Goal: Task Accomplishment & Management: Complete application form

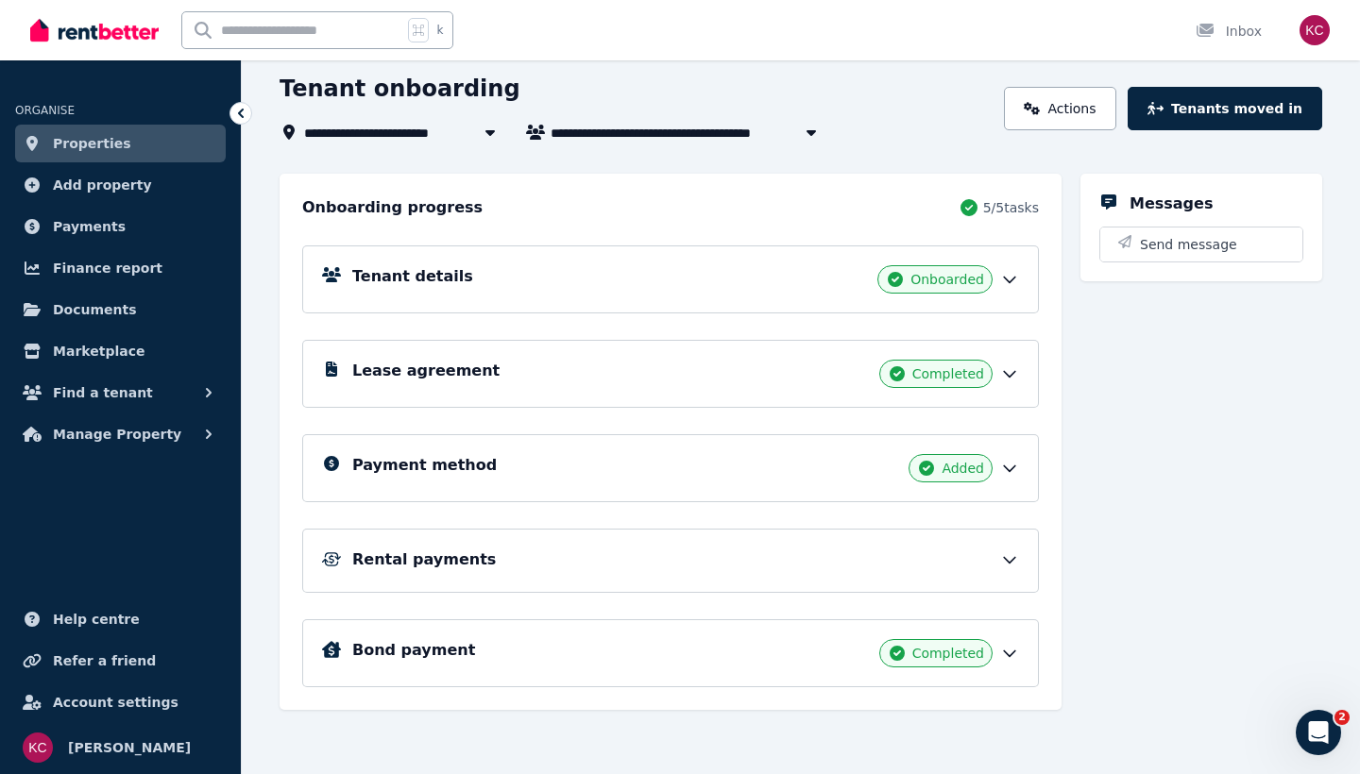
scroll to position [100, 0]
click at [1005, 556] on icon at bounding box center [1009, 559] width 19 height 19
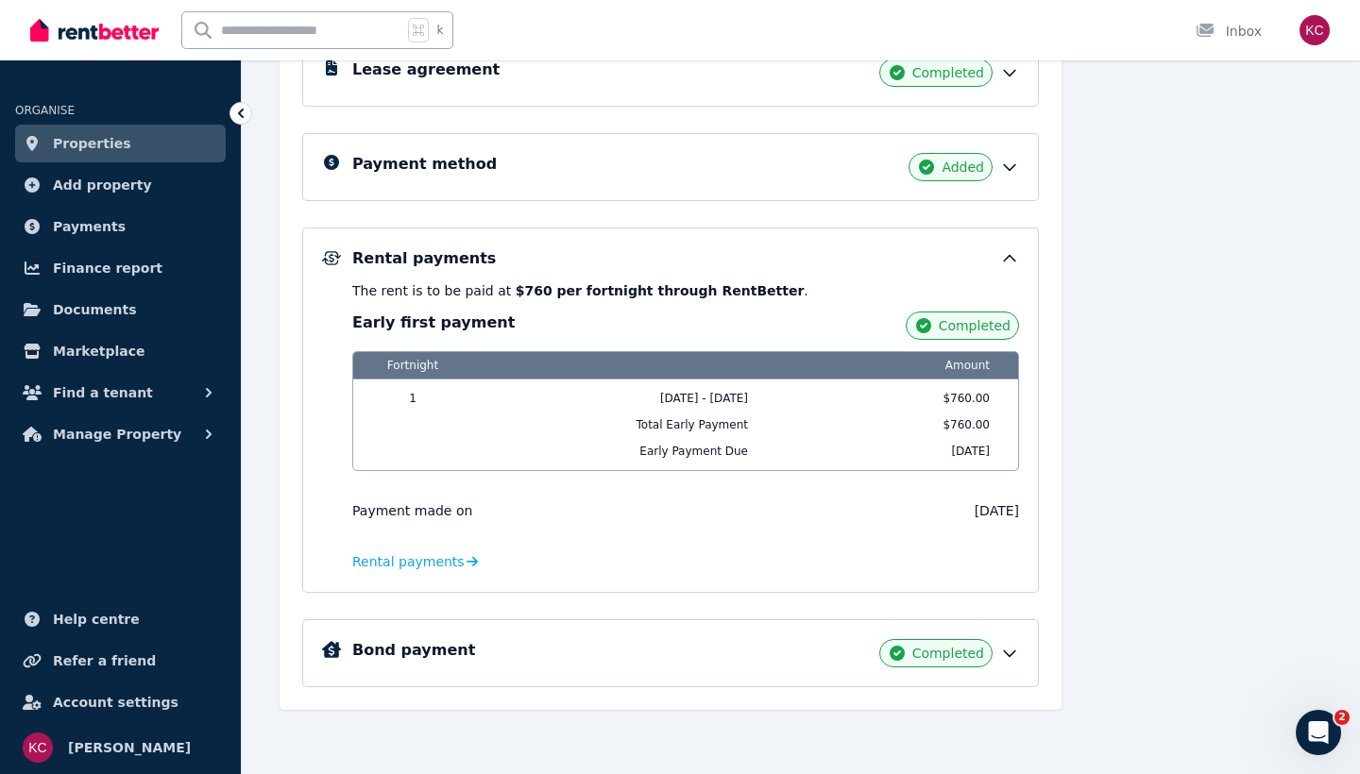
scroll to position [401, 0]
click at [392, 562] on span "Rental payments" at bounding box center [408, 561] width 112 height 19
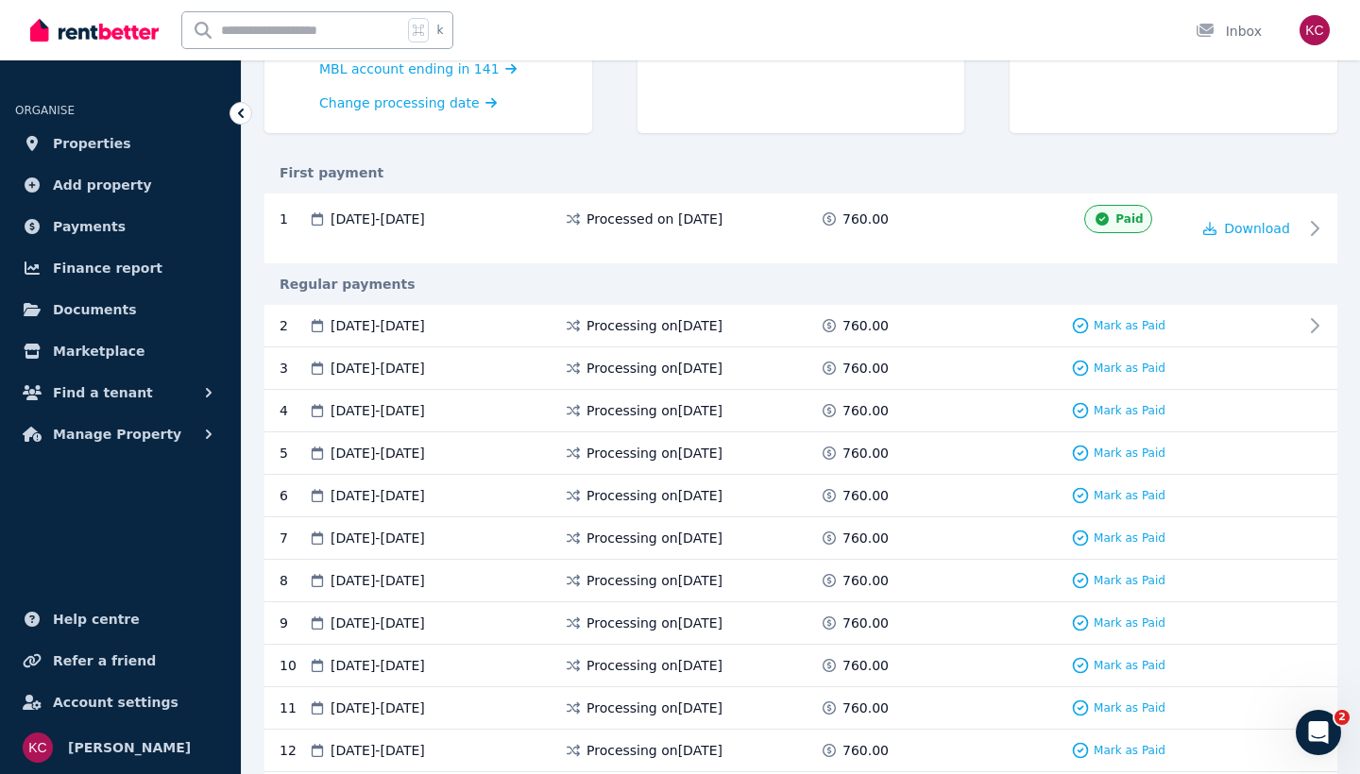
scroll to position [303, 0]
click at [1326, 325] on icon at bounding box center [1320, 324] width 23 height 23
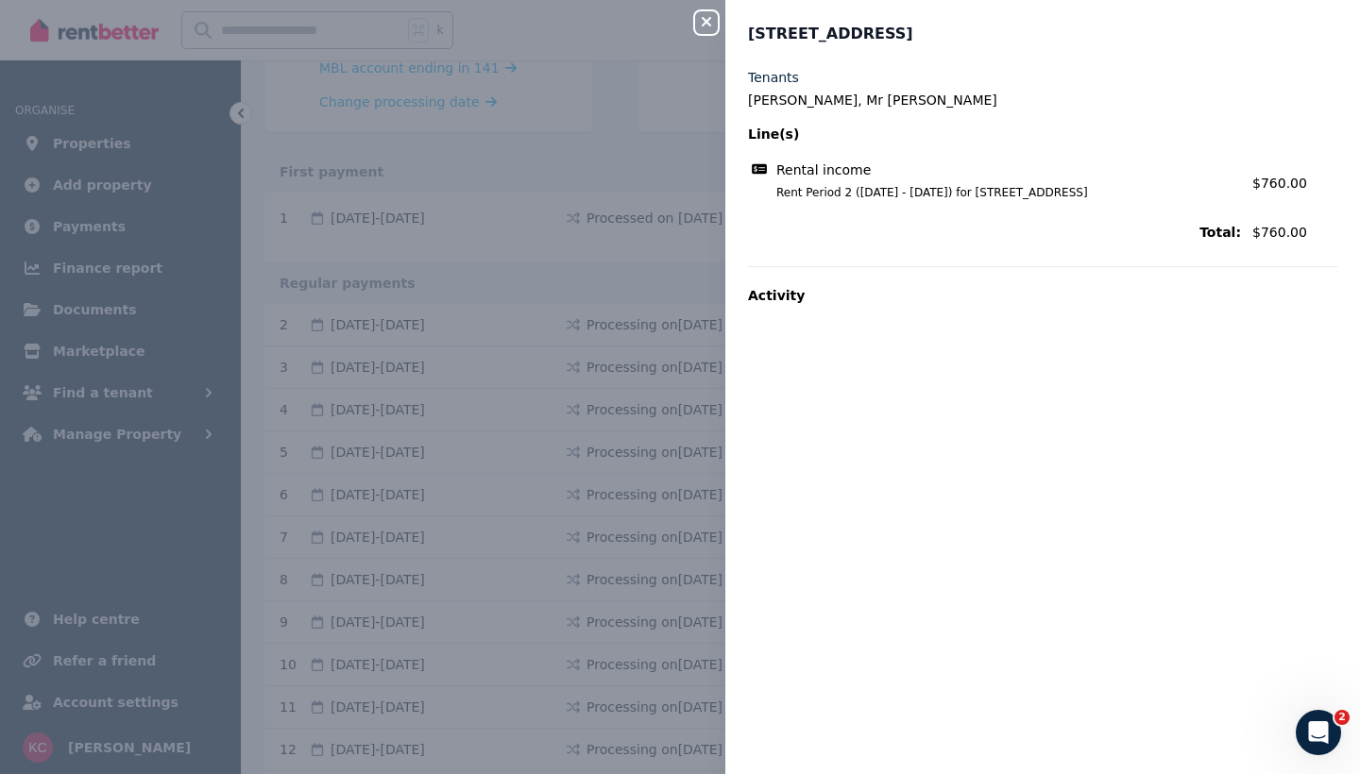
click at [710, 23] on icon "button" at bounding box center [706, 21] width 23 height 15
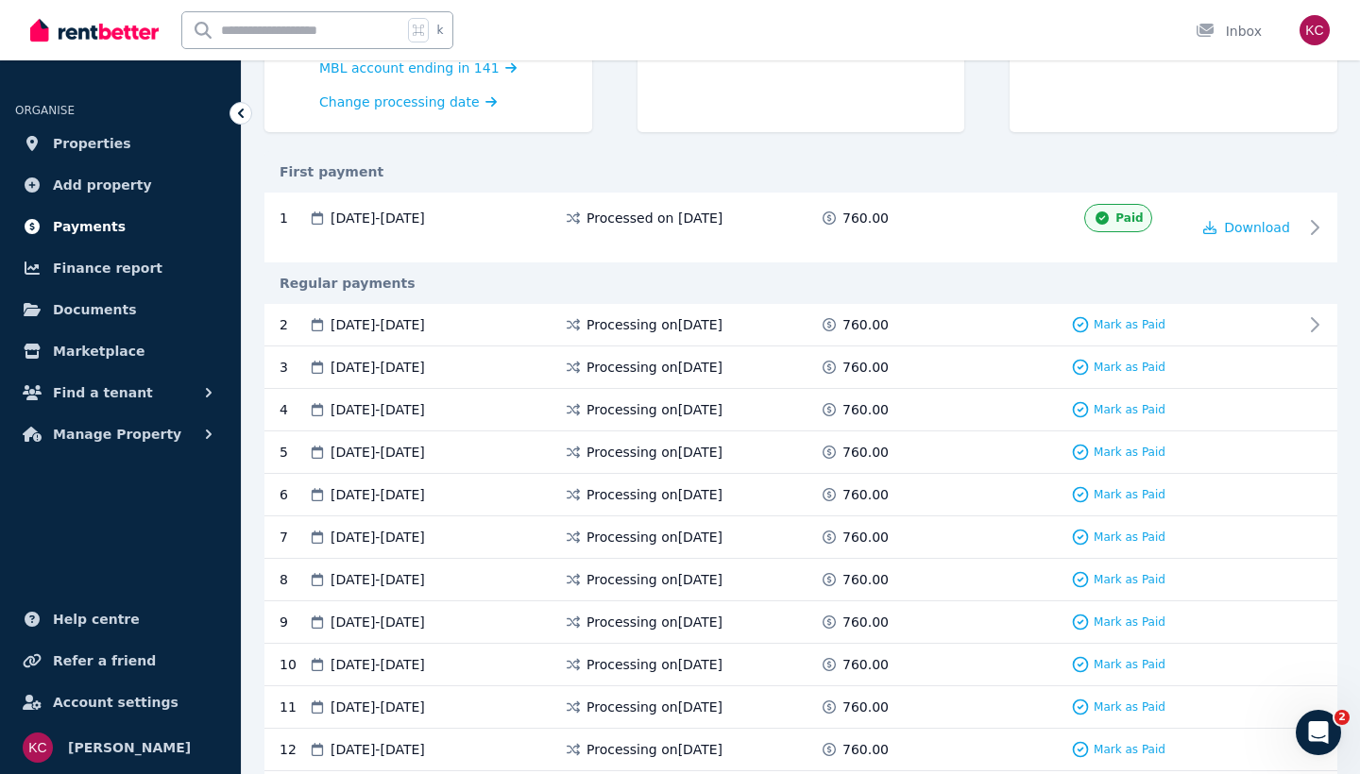
click at [108, 240] on link "Payments" at bounding box center [120, 227] width 211 height 38
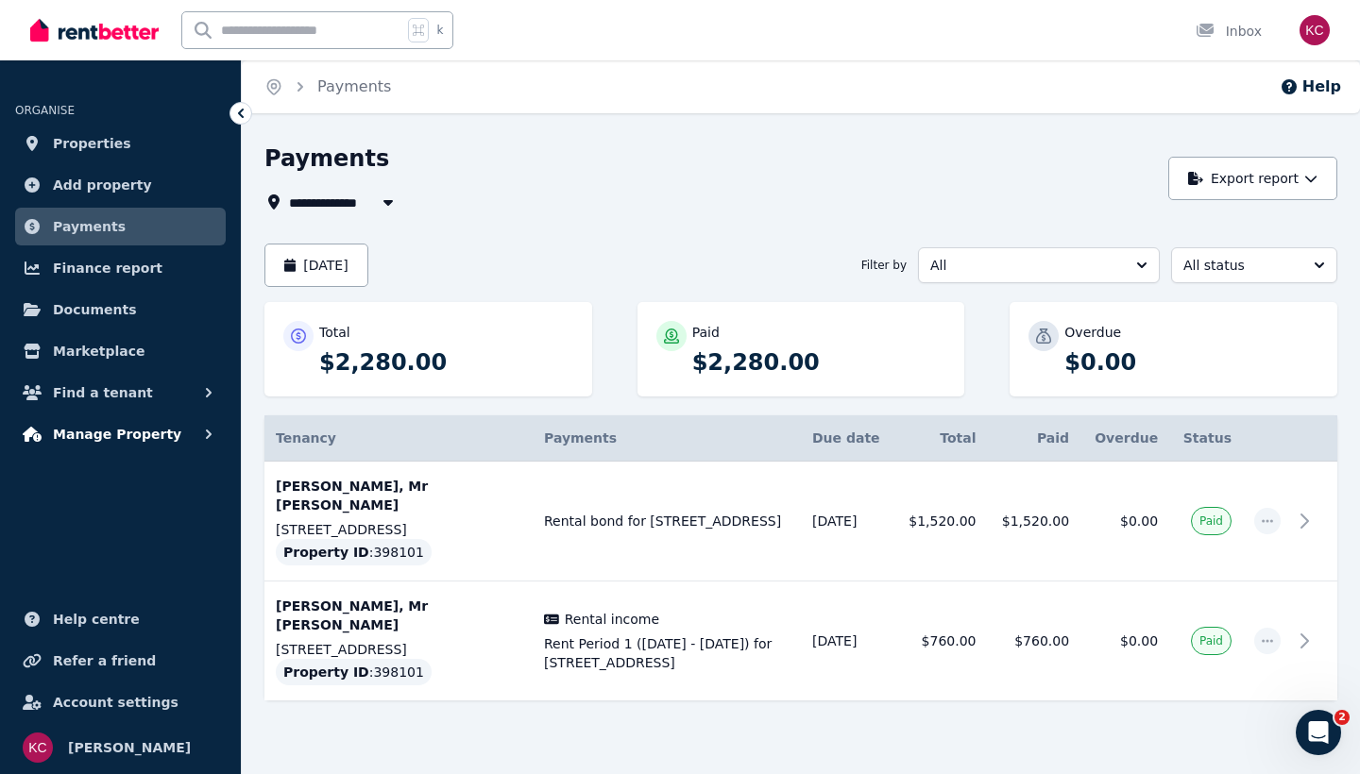
click at [201, 443] on icon "button" at bounding box center [208, 434] width 19 height 19
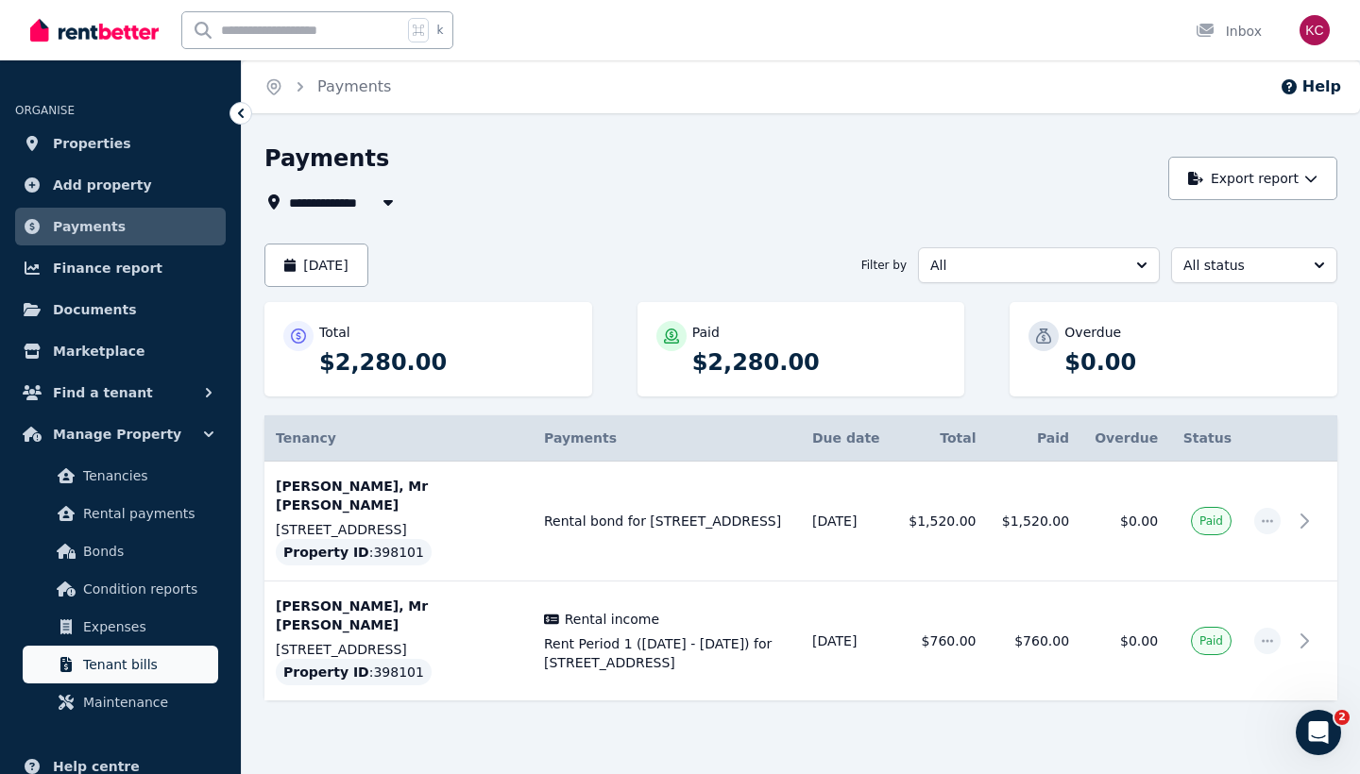
click at [127, 653] on span "Tenant bills" at bounding box center [146, 664] width 127 height 23
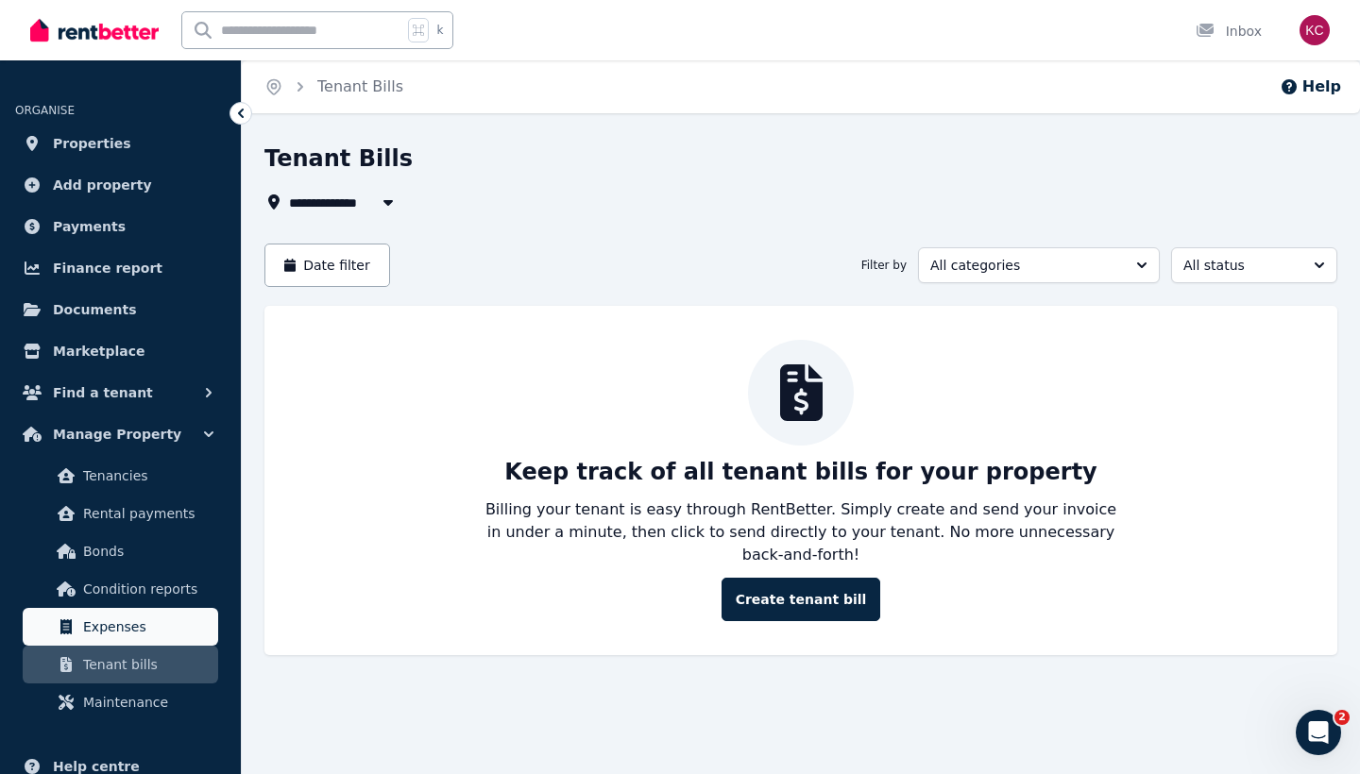
click at [133, 619] on span "Expenses" at bounding box center [146, 627] width 127 height 23
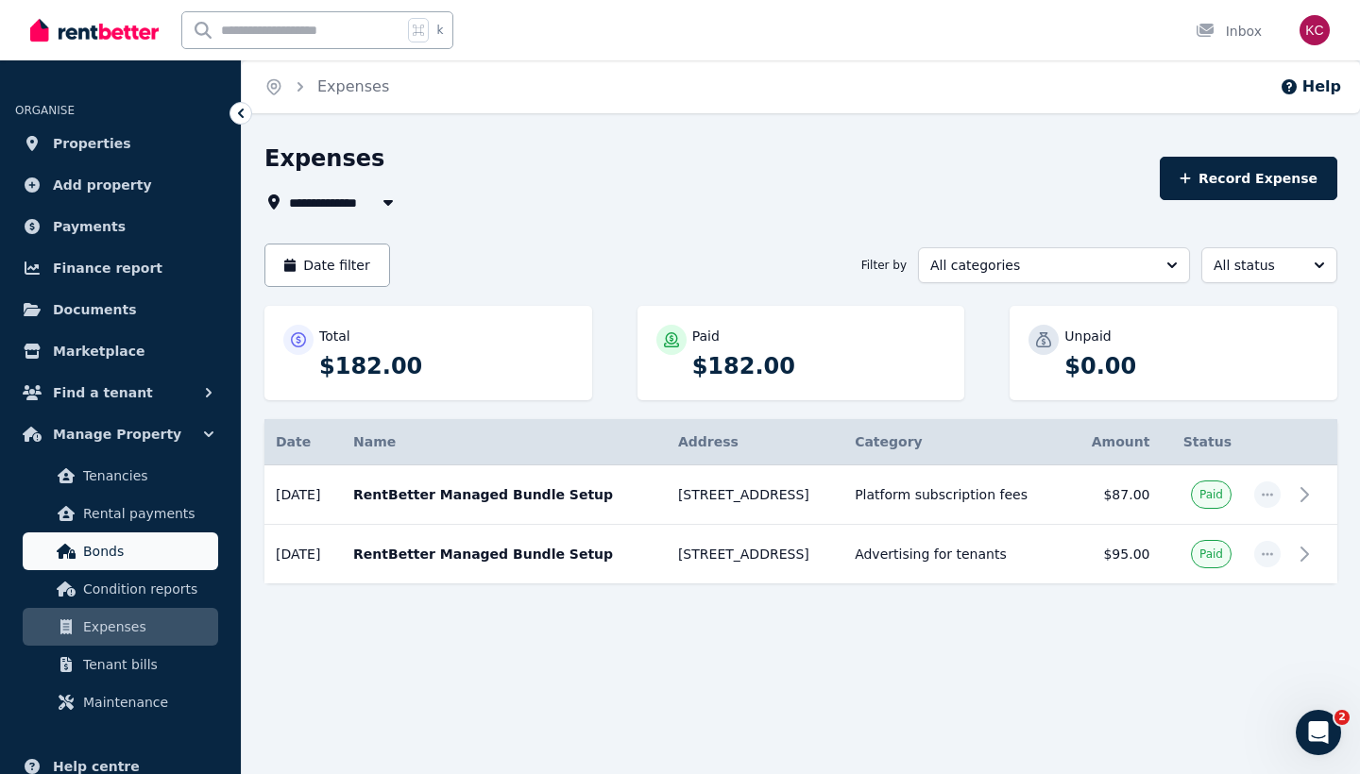
click at [125, 552] on span "Bonds" at bounding box center [146, 551] width 127 height 23
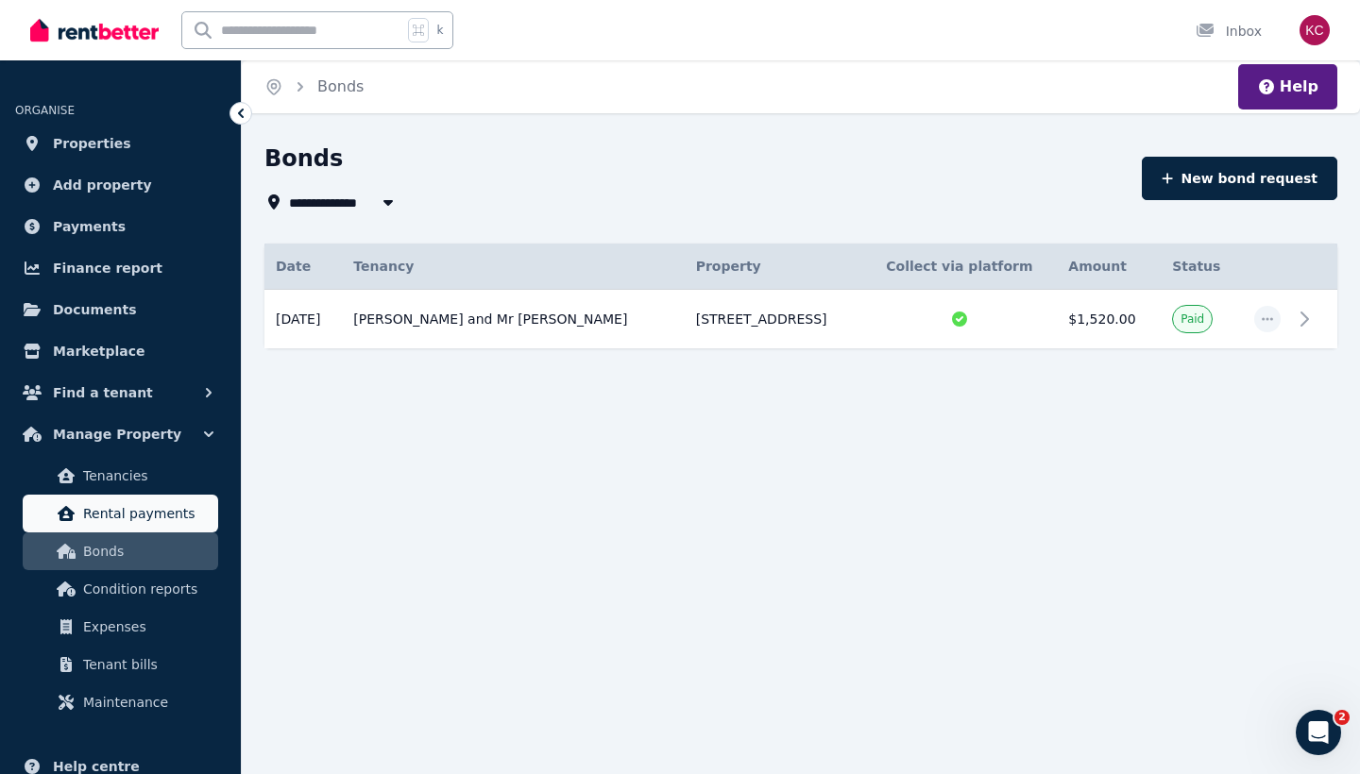
click at [176, 509] on span "Rental payments" at bounding box center [146, 513] width 127 height 23
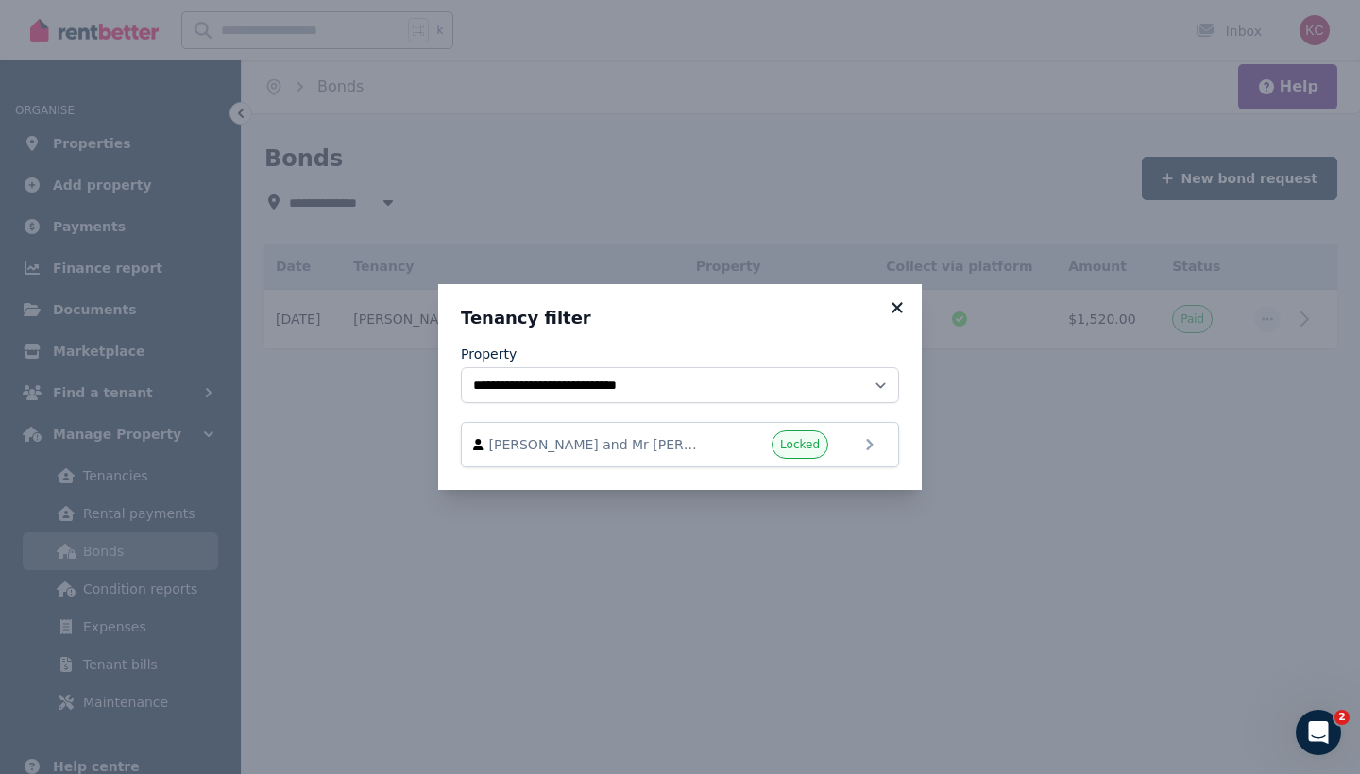
click at [896, 303] on icon at bounding box center [897, 307] width 19 height 17
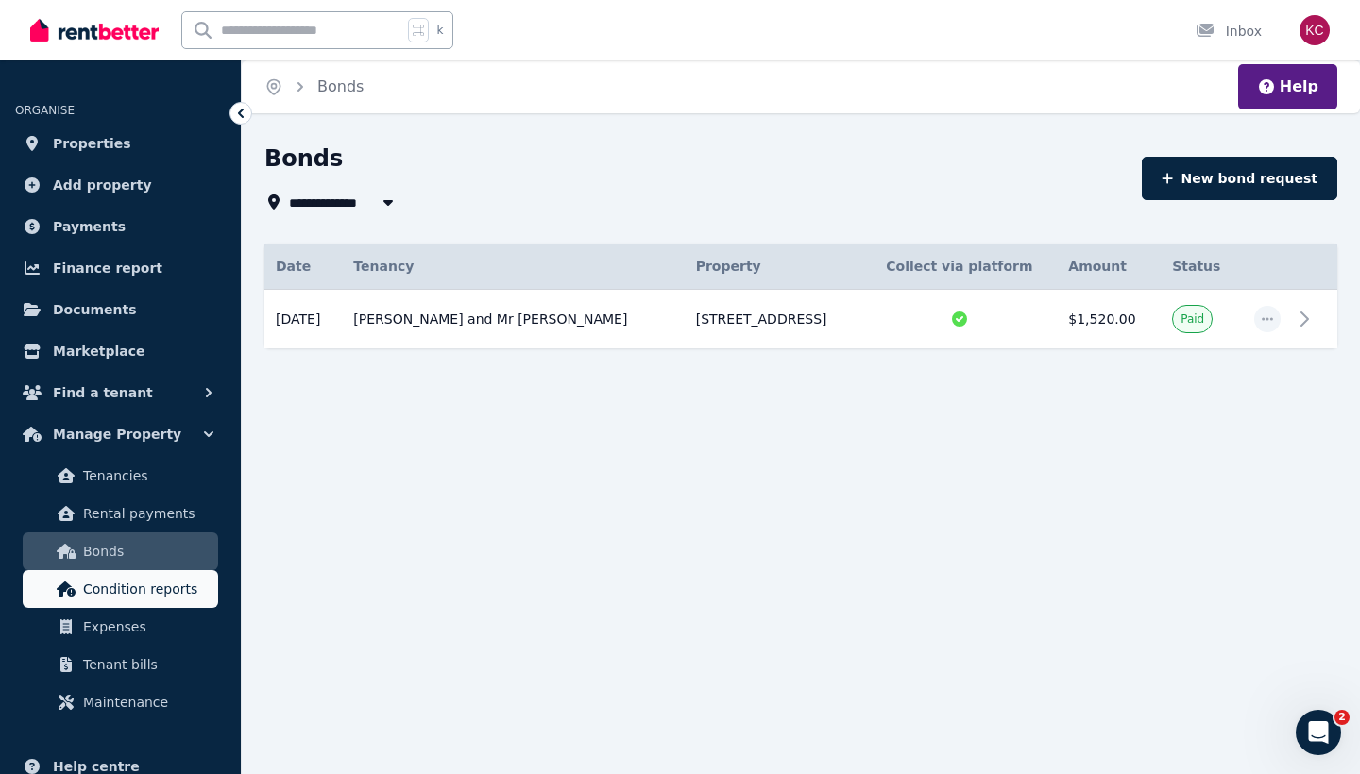
click at [138, 601] on link "Condition reports" at bounding box center [120, 589] width 195 height 38
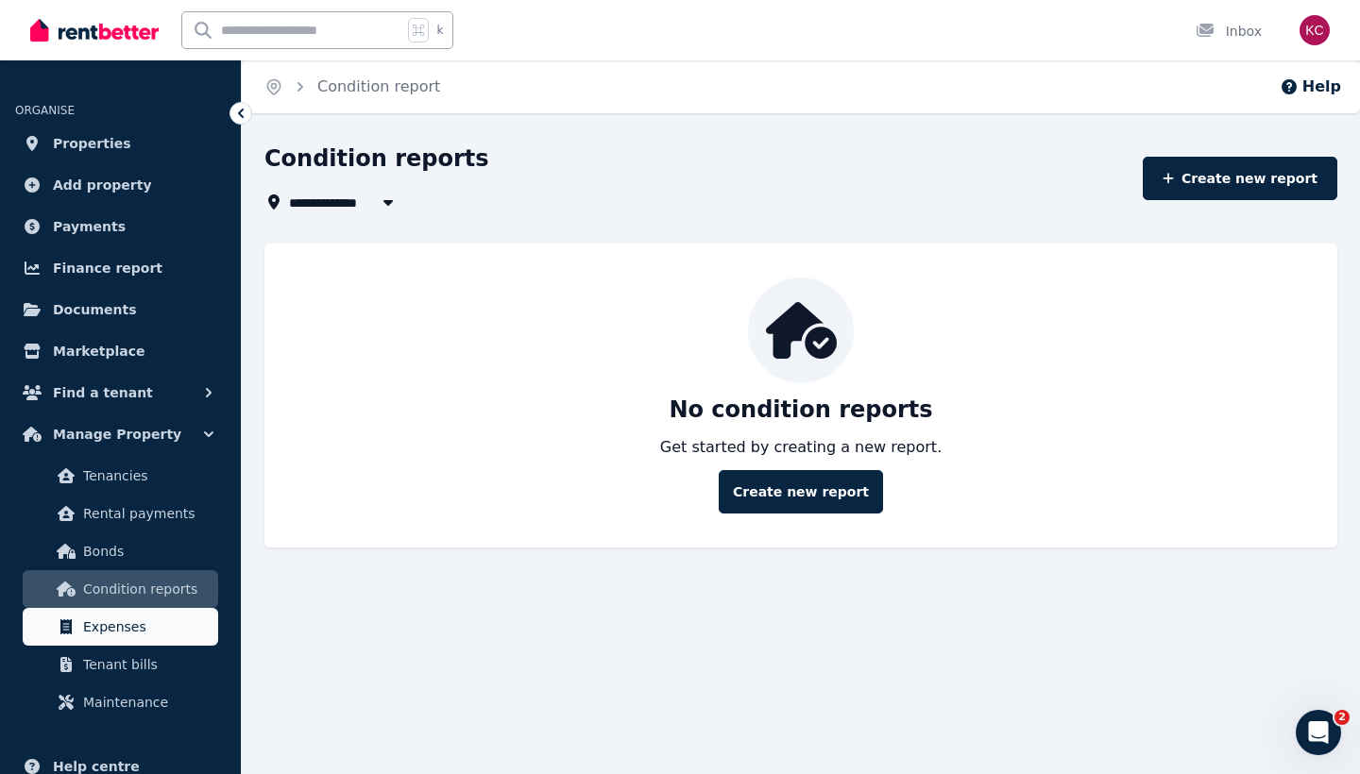
click at [130, 617] on span "Expenses" at bounding box center [146, 627] width 127 height 23
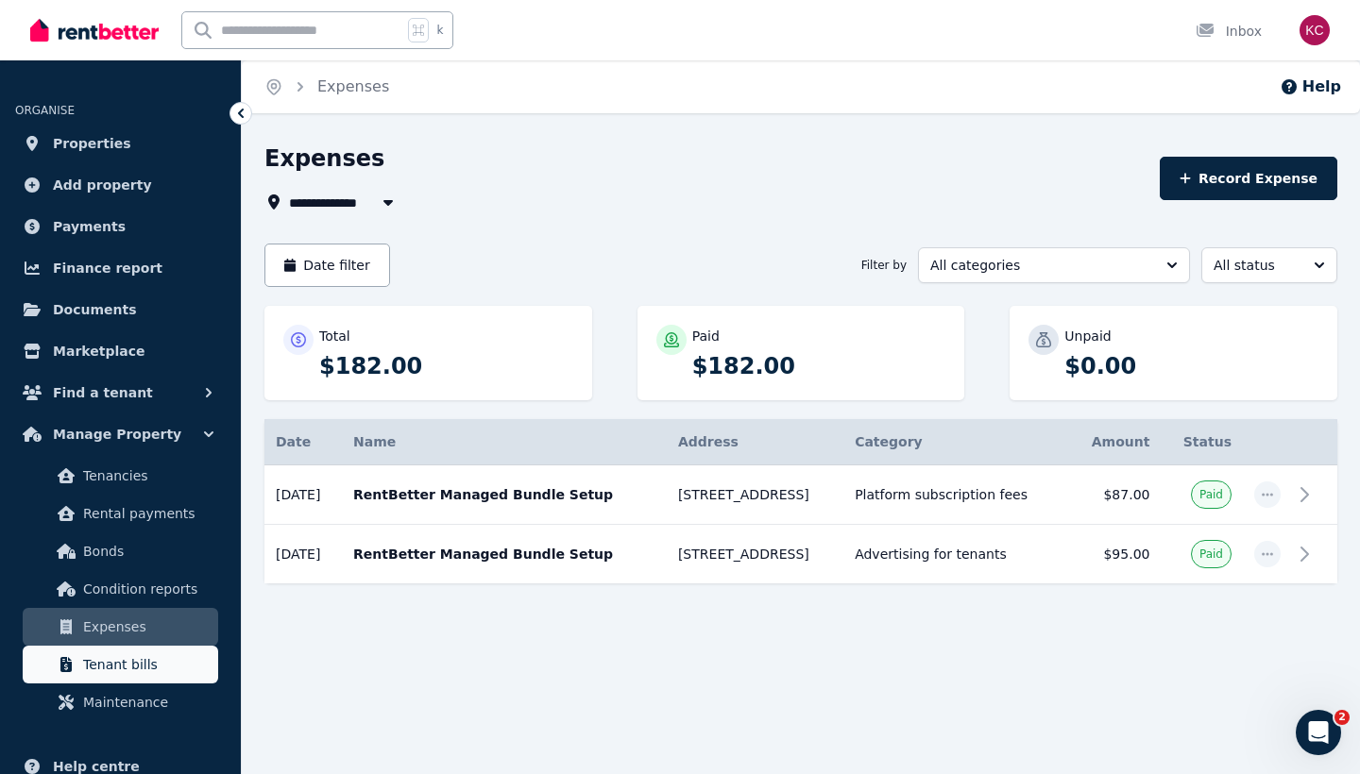
click at [158, 665] on span "Tenant bills" at bounding box center [146, 664] width 127 height 23
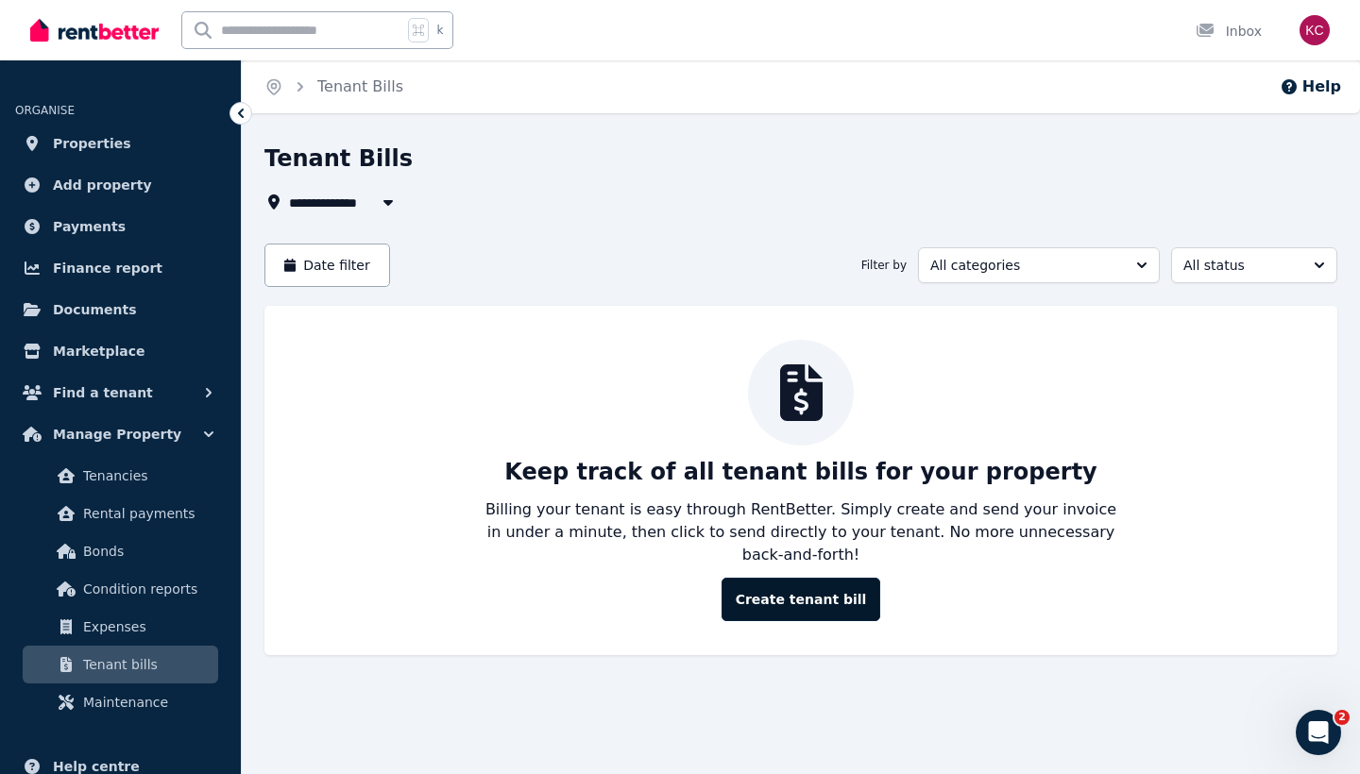
click at [794, 578] on button "Create tenant bill" at bounding box center [801, 599] width 160 height 43
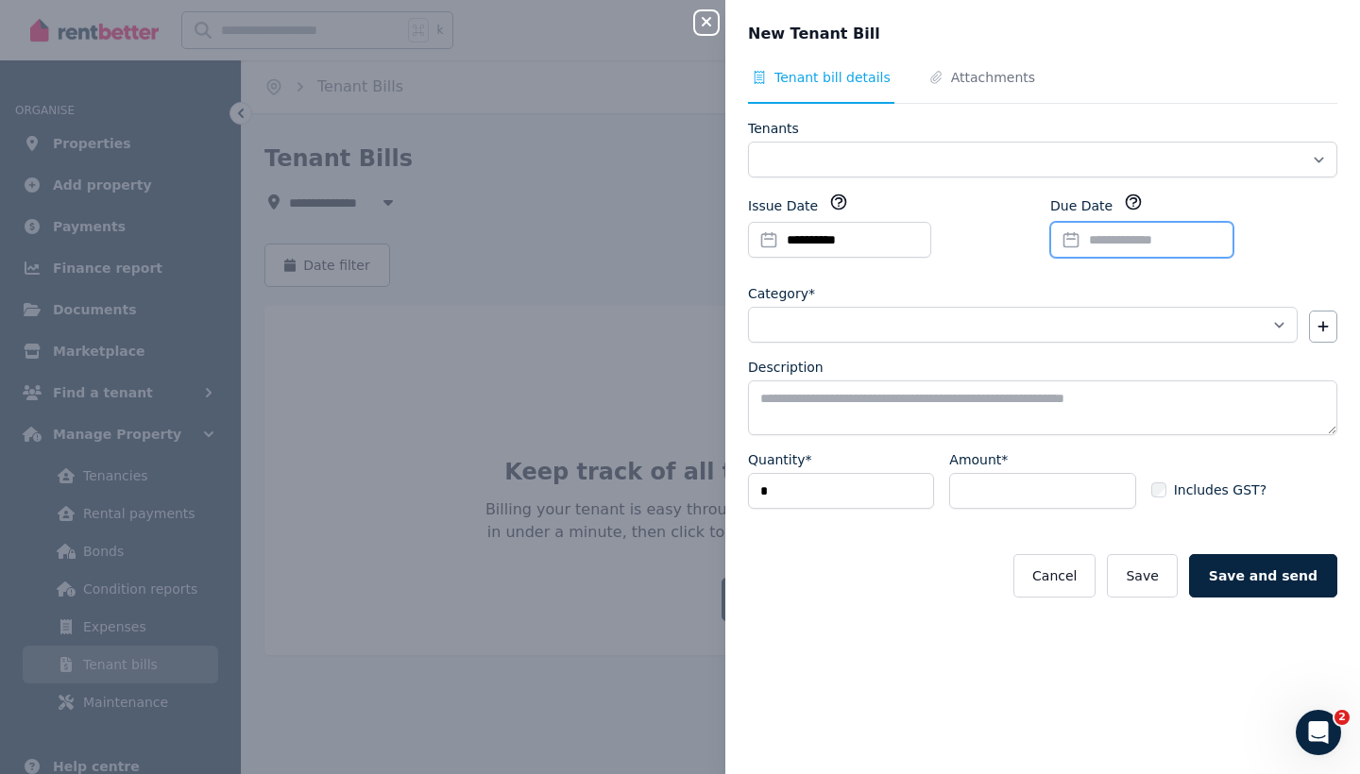
click at [1125, 233] on input "Due Date" at bounding box center [1141, 240] width 183 height 36
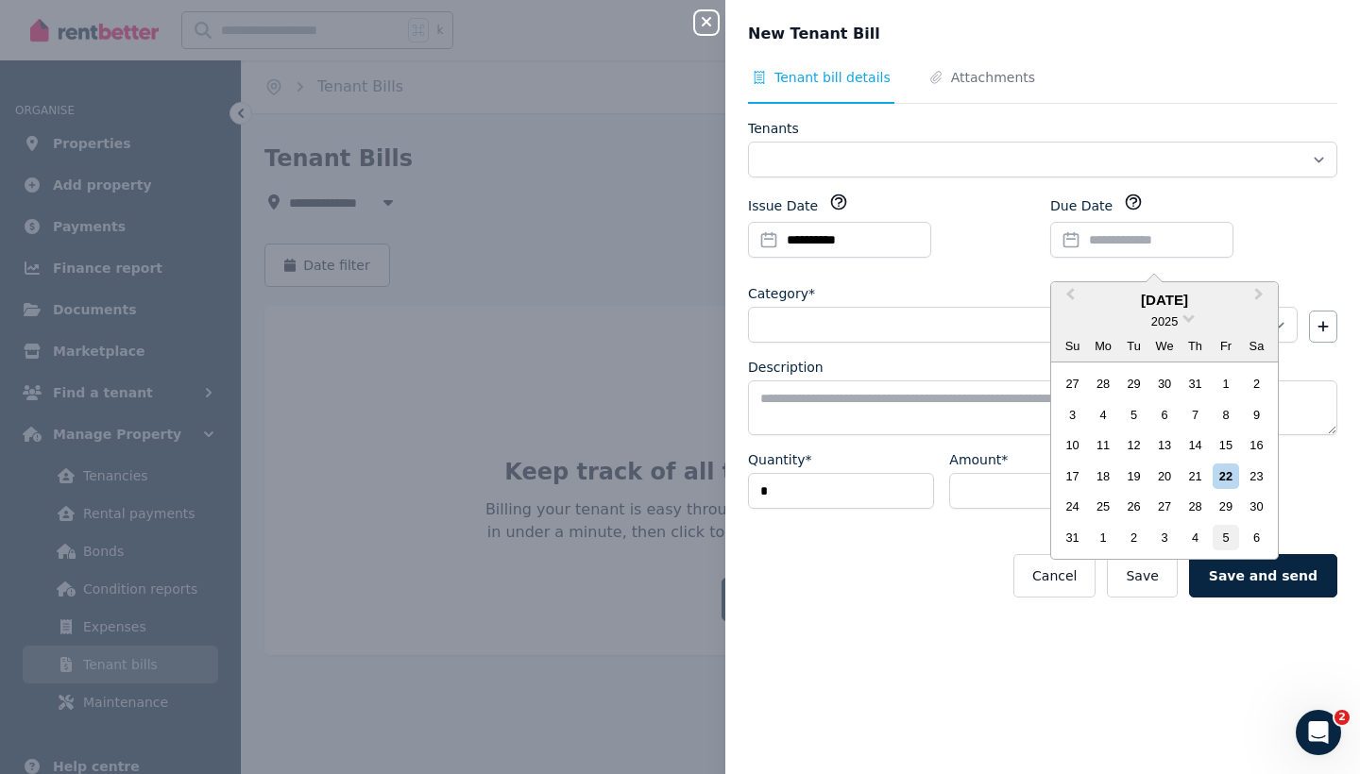
click at [1224, 533] on div "5" at bounding box center [1224, 537] width 25 height 25
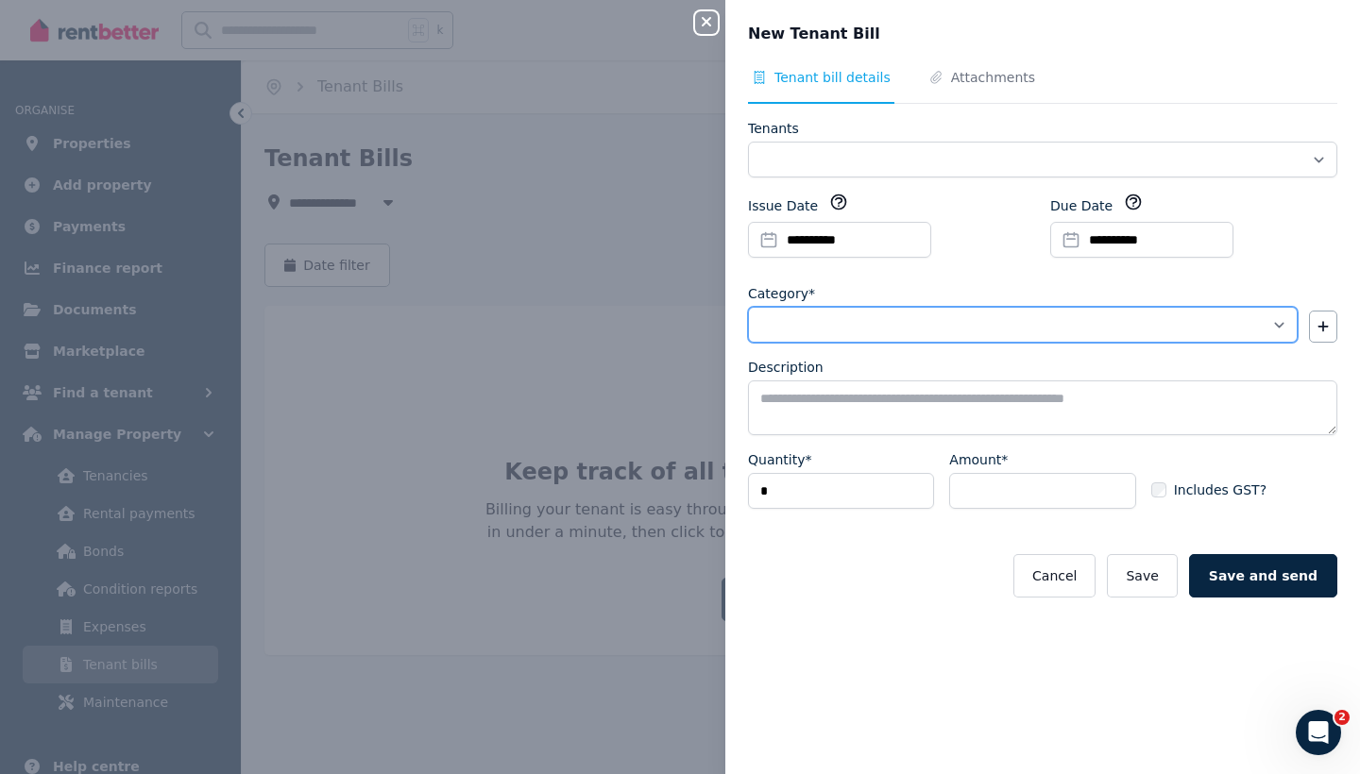
select select "**********"
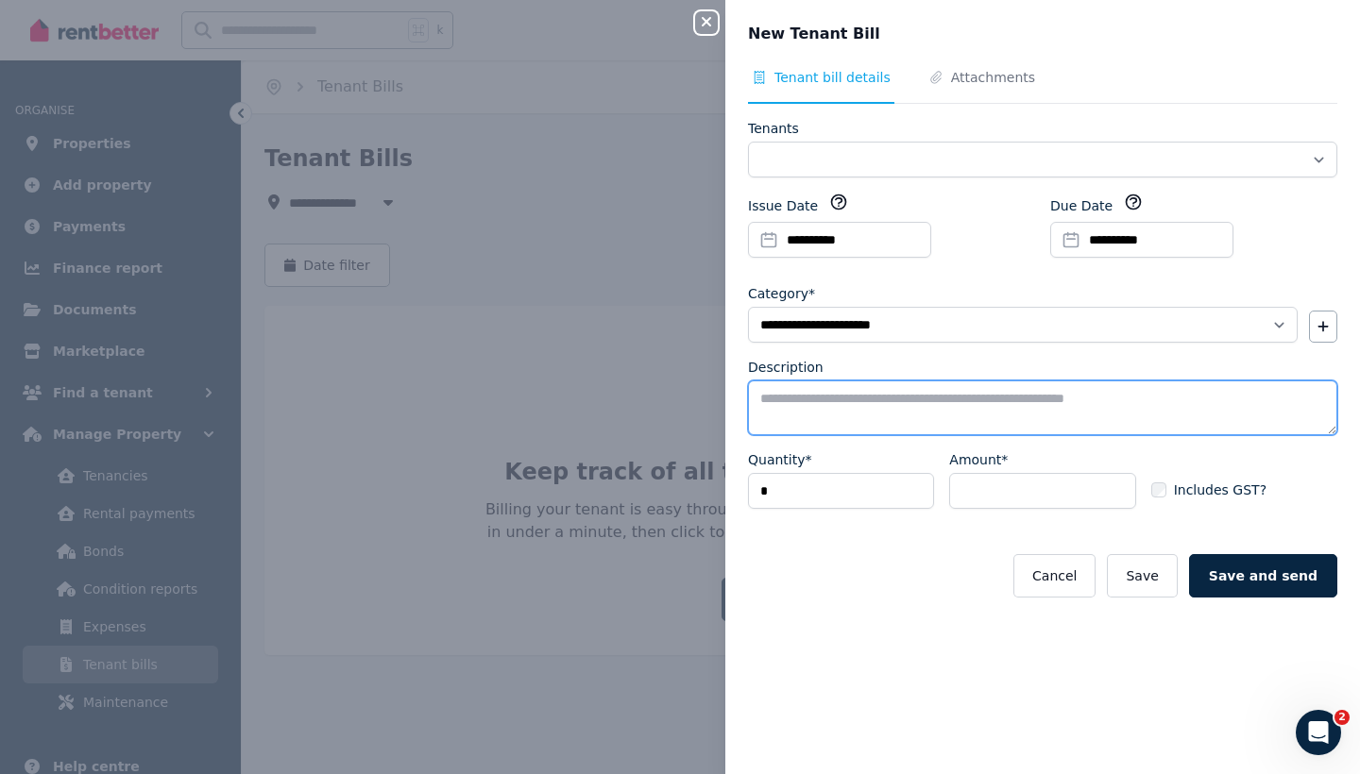
click at [967, 402] on textarea "Description" at bounding box center [1042, 408] width 589 height 55
type textarea "**********"
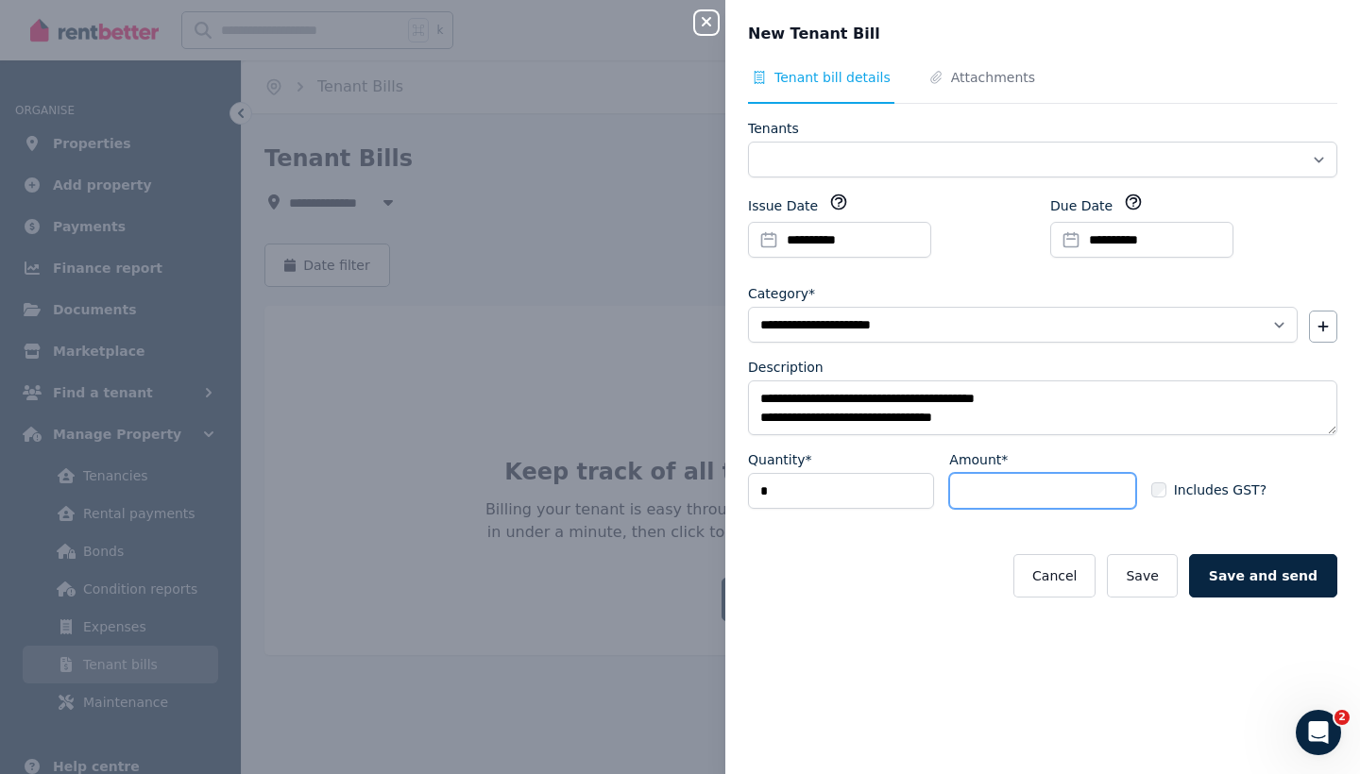
click at [1018, 492] on input "Amount*" at bounding box center [1042, 491] width 186 height 36
type input "***"
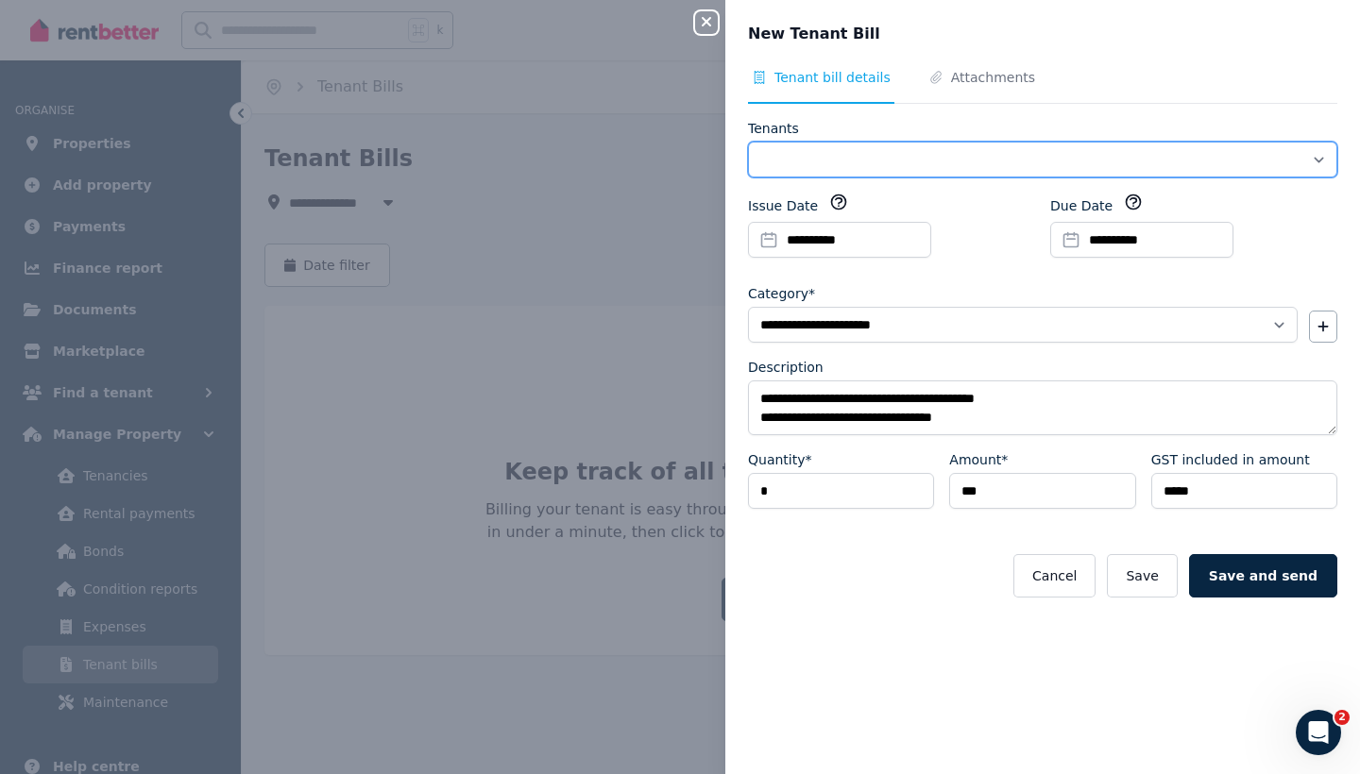
select select "**********"
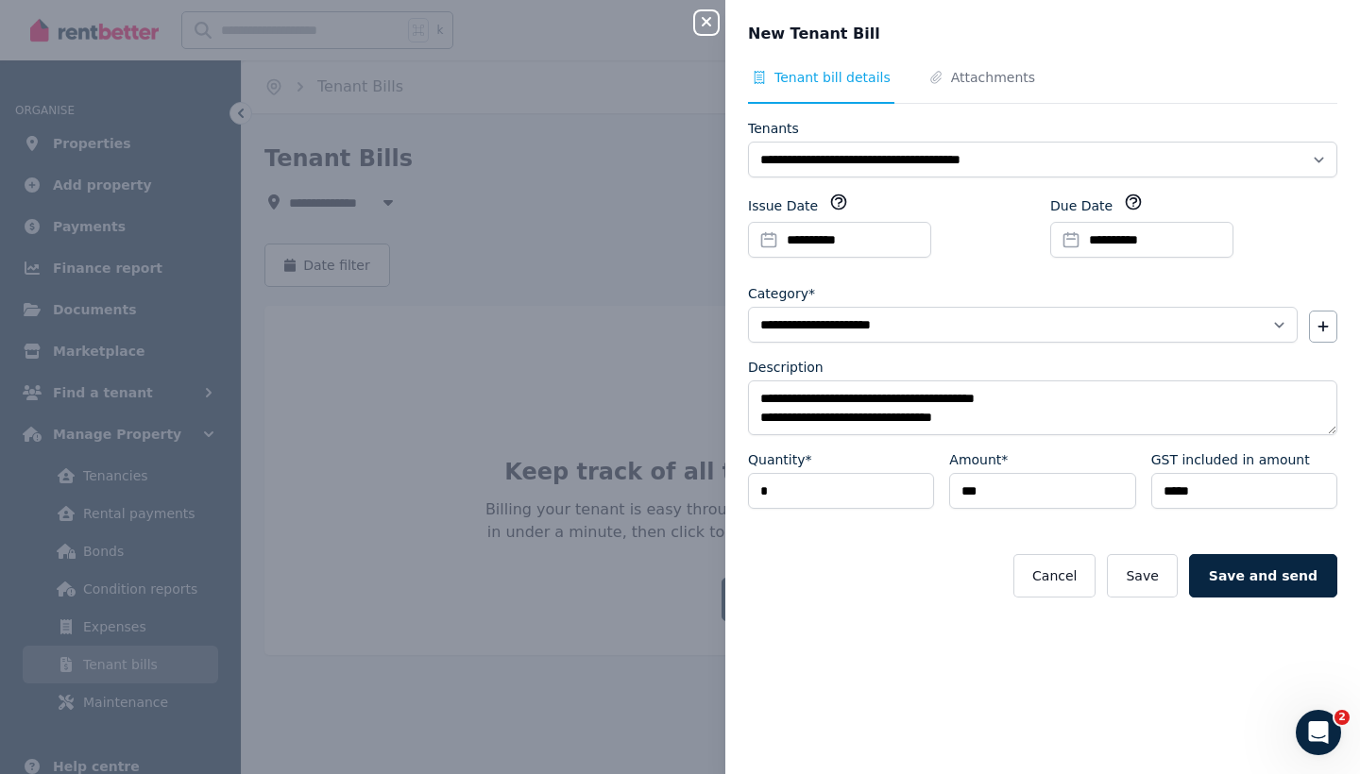
click at [705, 22] on icon "button" at bounding box center [706, 21] width 9 height 9
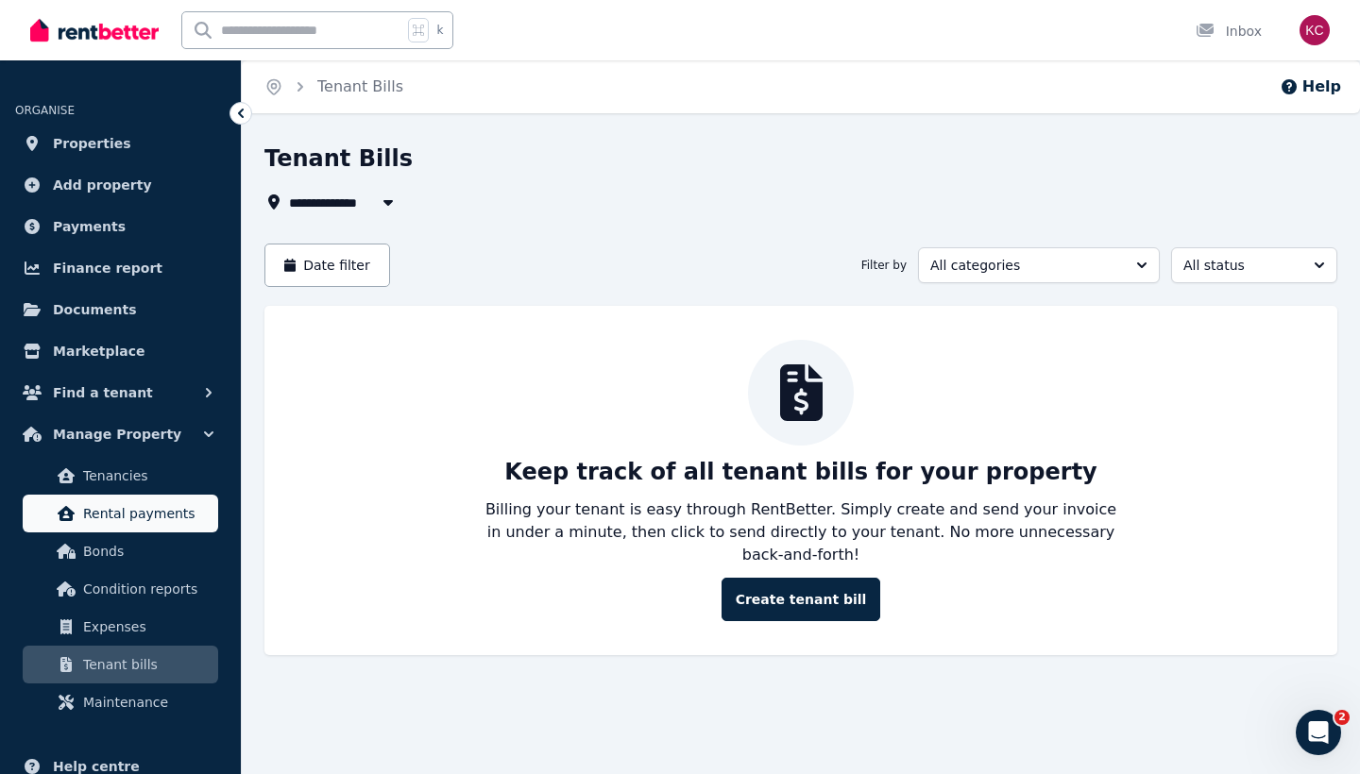
click at [142, 508] on span "Rental payments" at bounding box center [146, 513] width 127 height 23
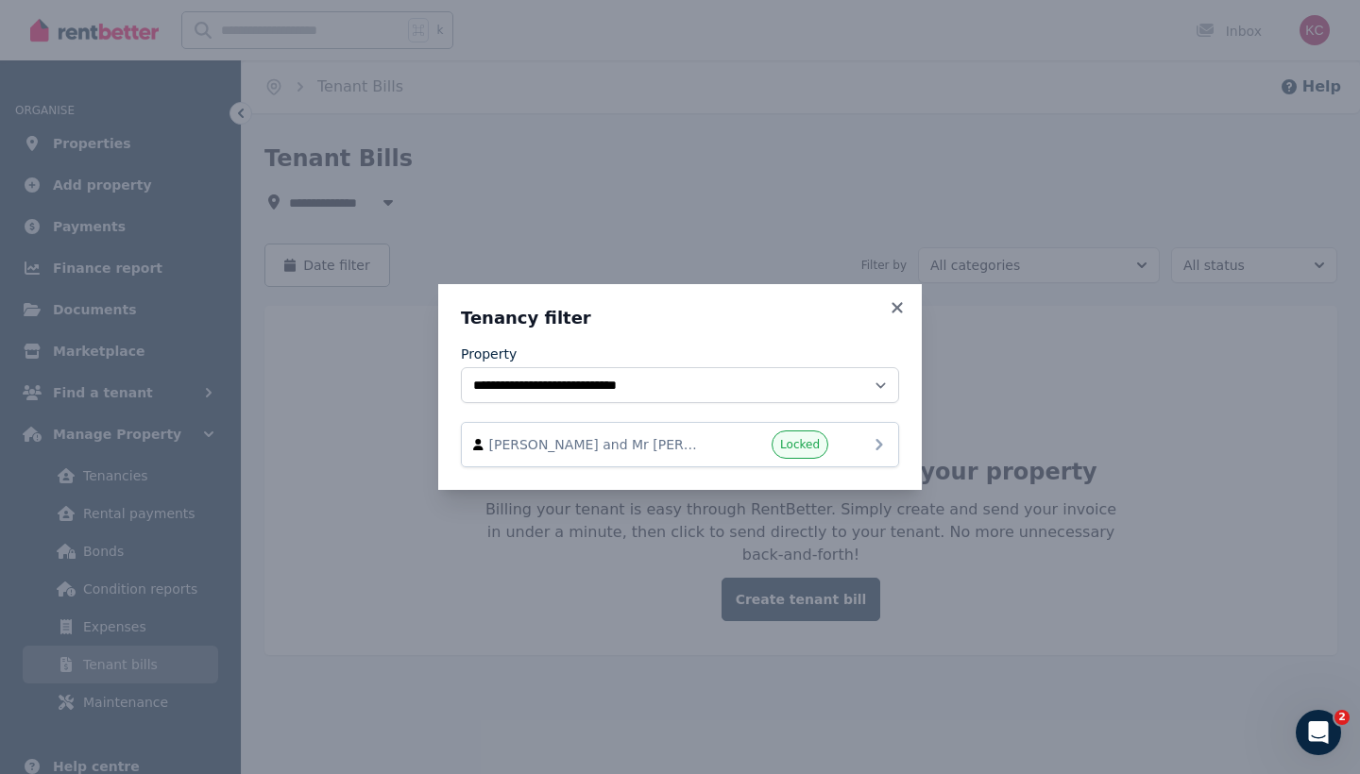
click at [678, 431] on div "Divya Molayil and Mr Nijin Angitta Kariyil Locked" at bounding box center [680, 445] width 414 height 28
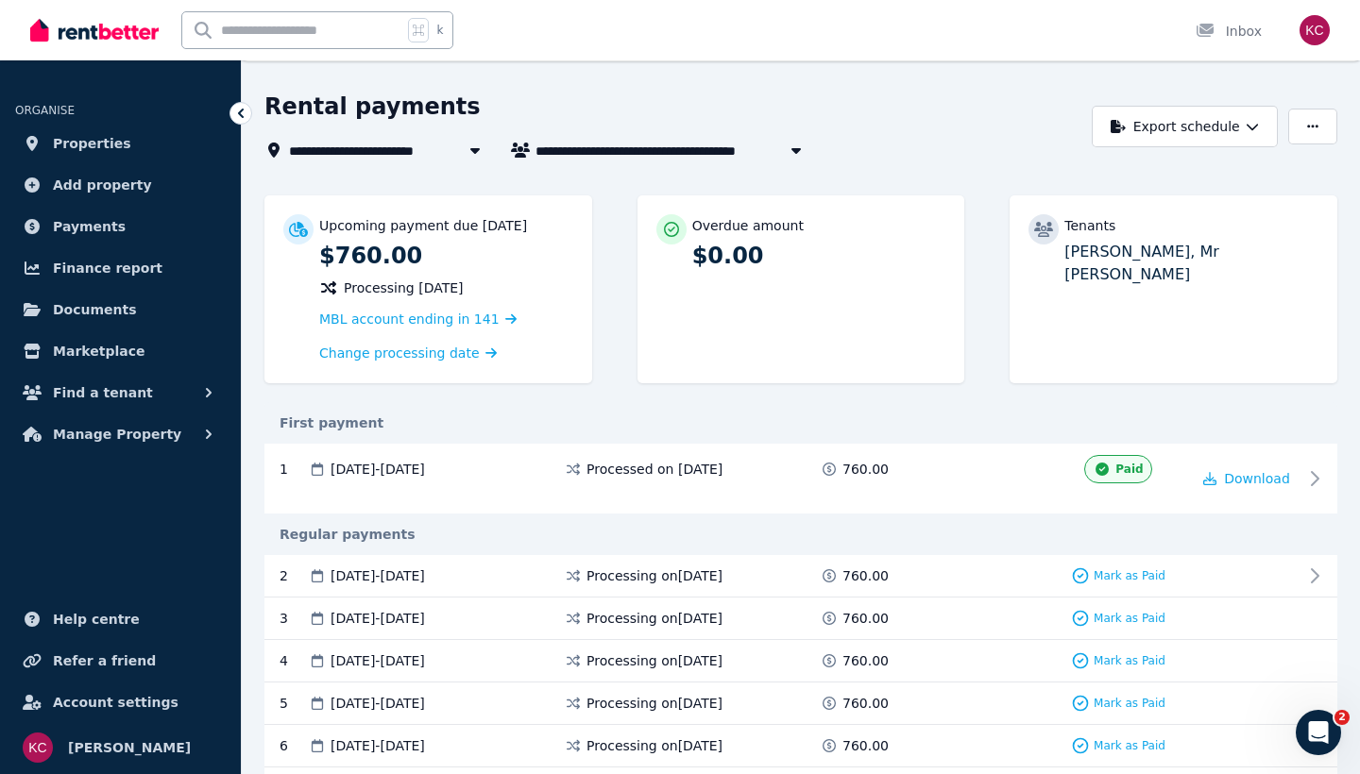
scroll to position [54, 0]
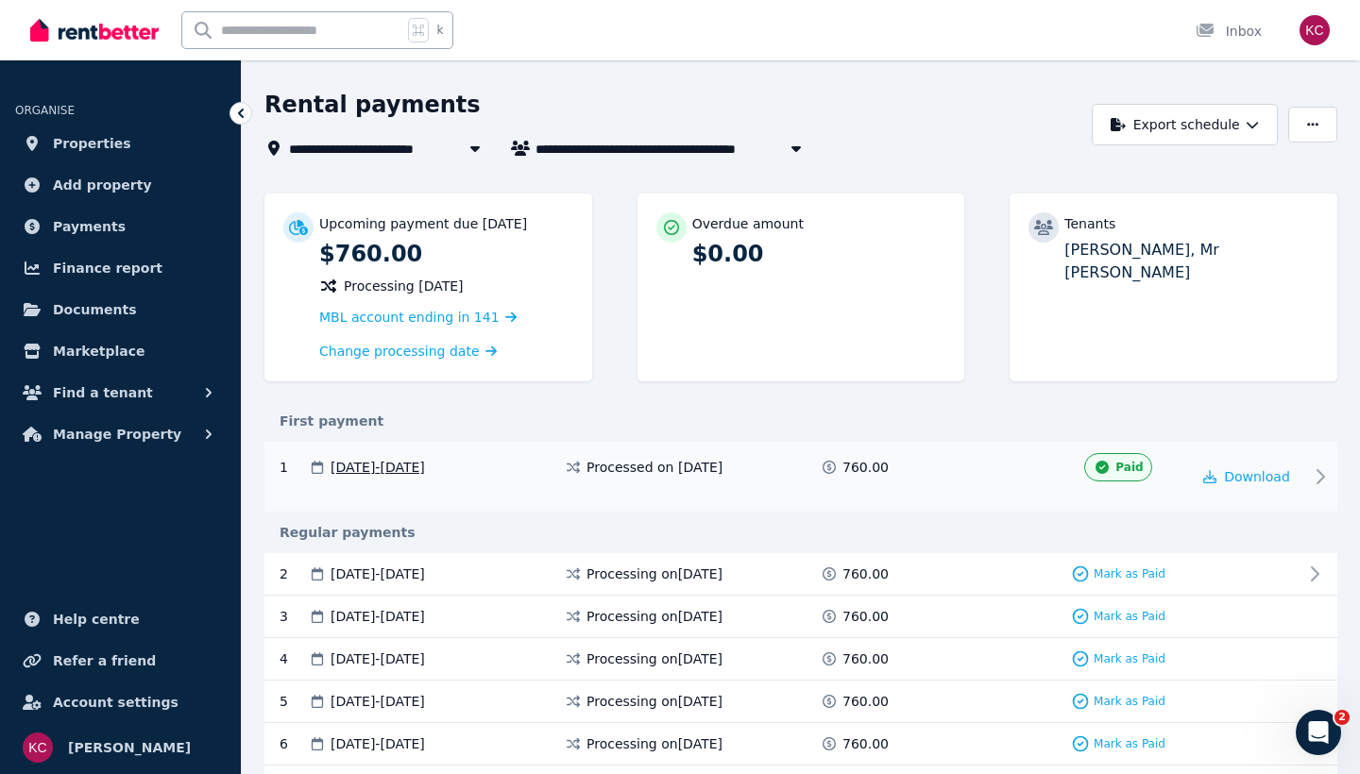
click at [425, 459] on span "29 Aug 2025 - 11 Sep 2025" at bounding box center [377, 467] width 94 height 19
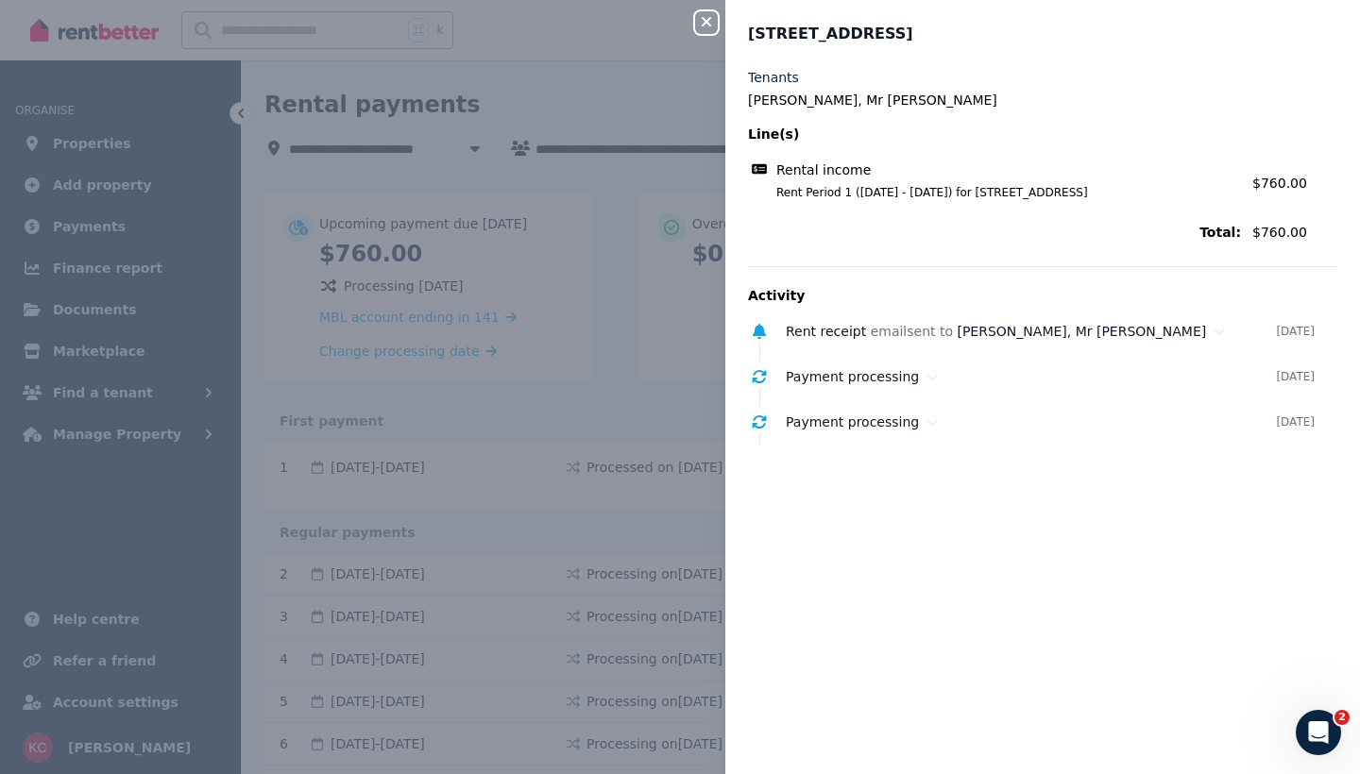
click at [702, 20] on icon "button" at bounding box center [706, 21] width 9 height 9
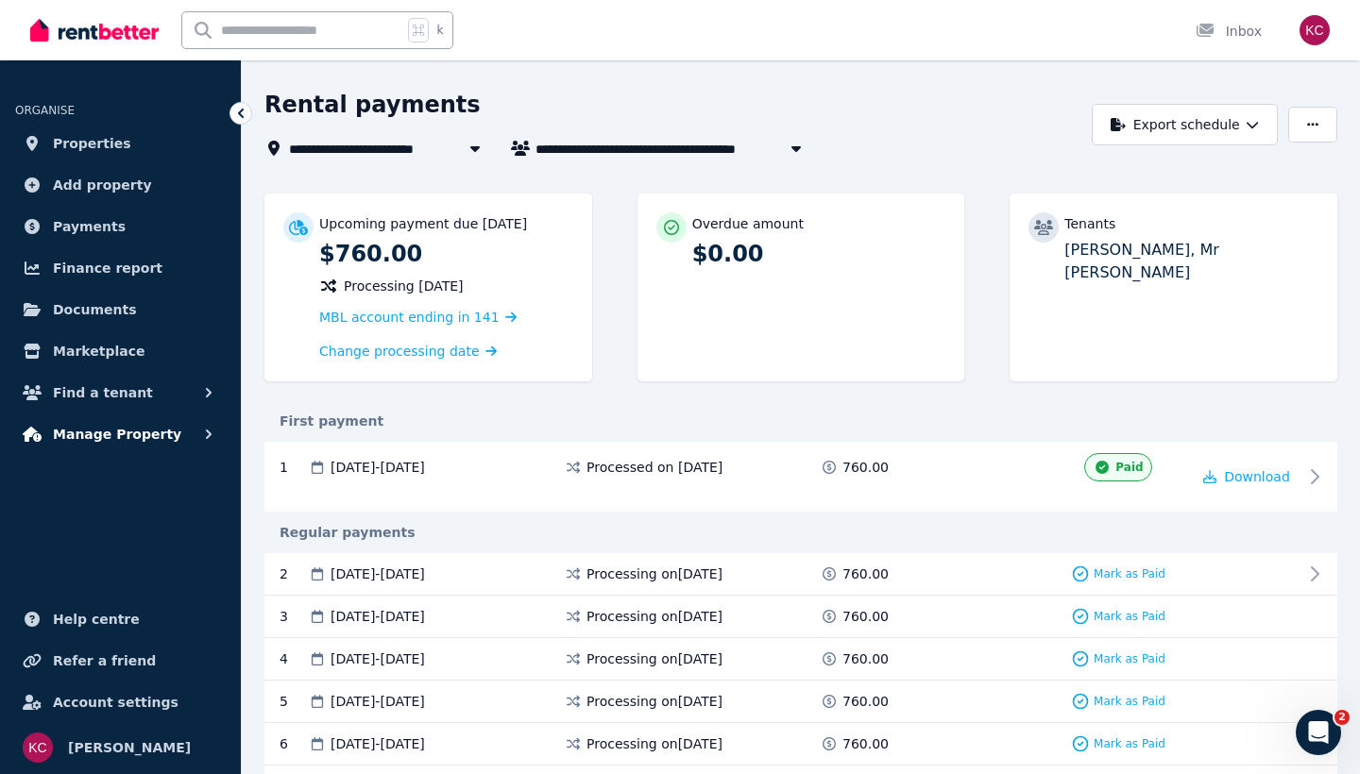
click at [167, 438] on button "Manage Property" at bounding box center [120, 434] width 211 height 38
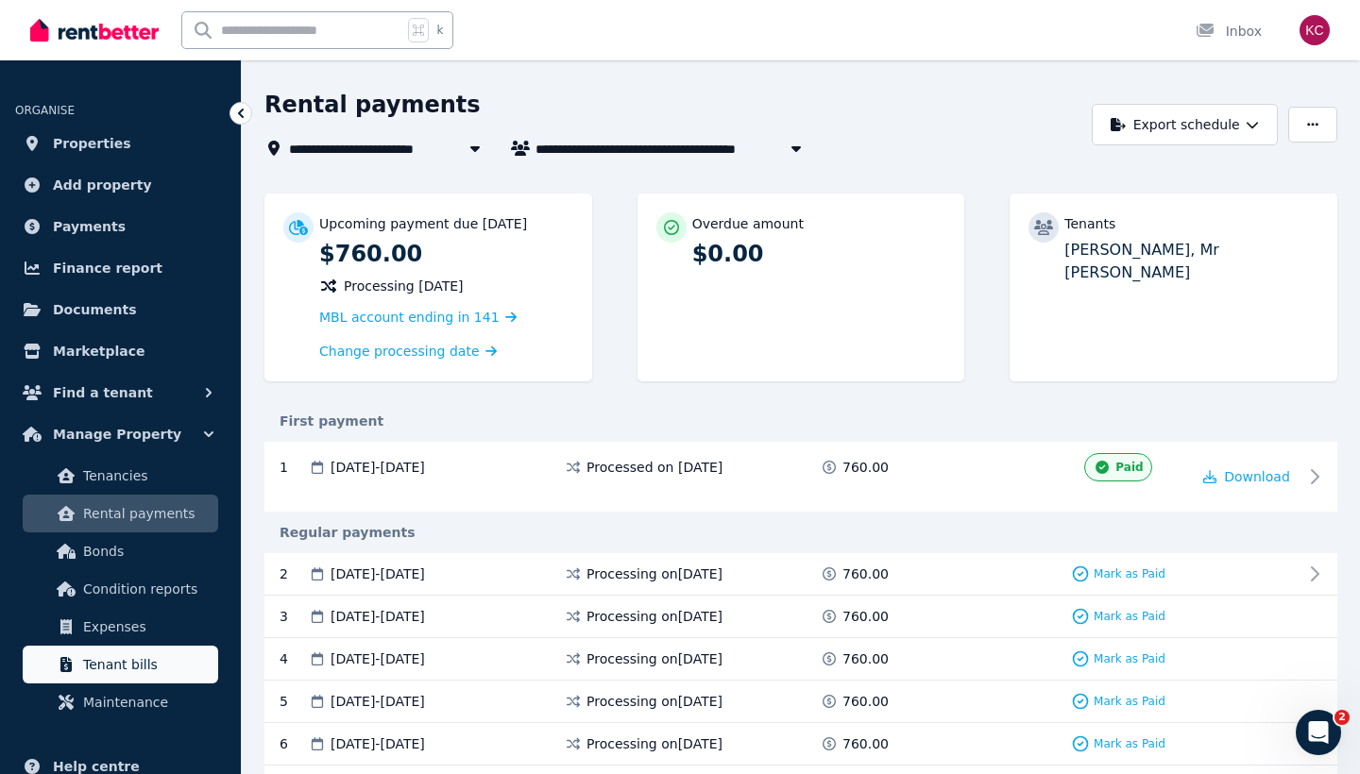
click at [129, 664] on span "Tenant bills" at bounding box center [146, 664] width 127 height 23
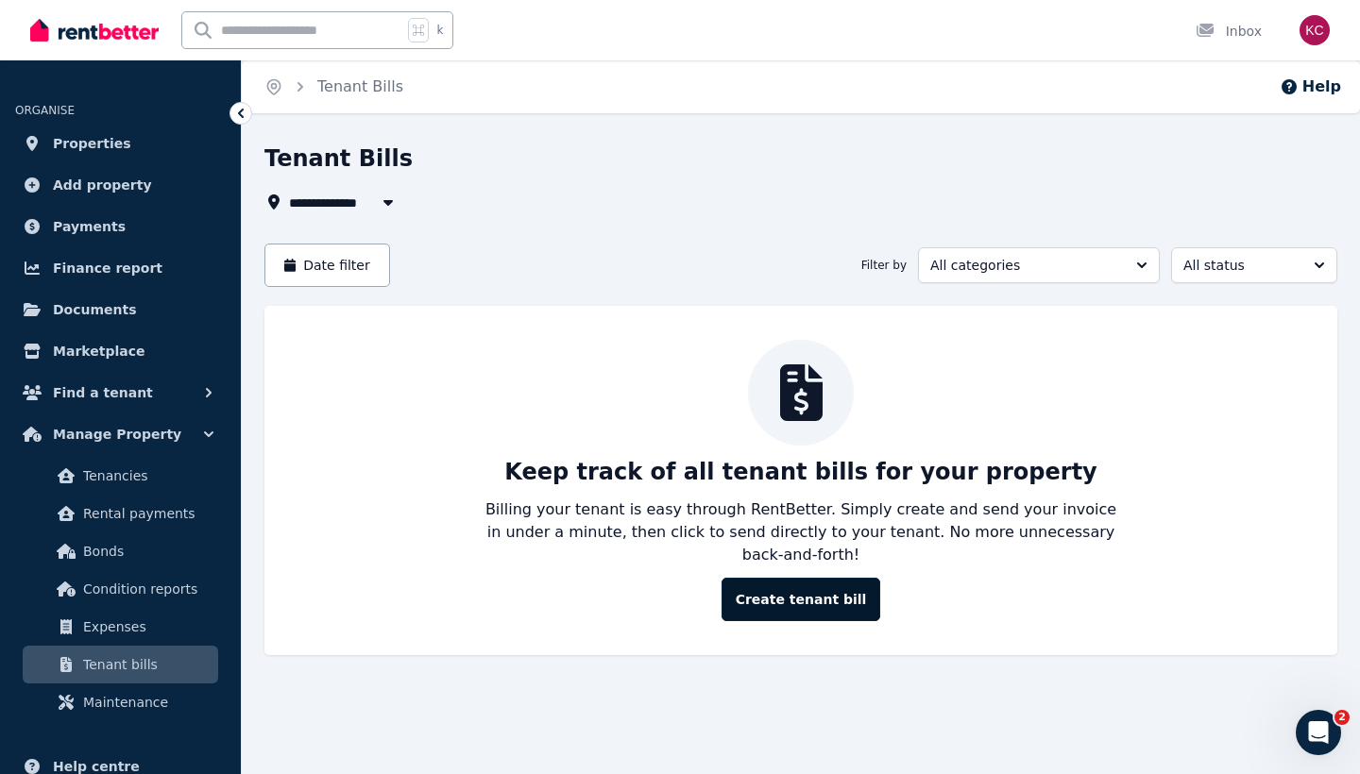
click at [816, 578] on button "Create tenant bill" at bounding box center [801, 599] width 160 height 43
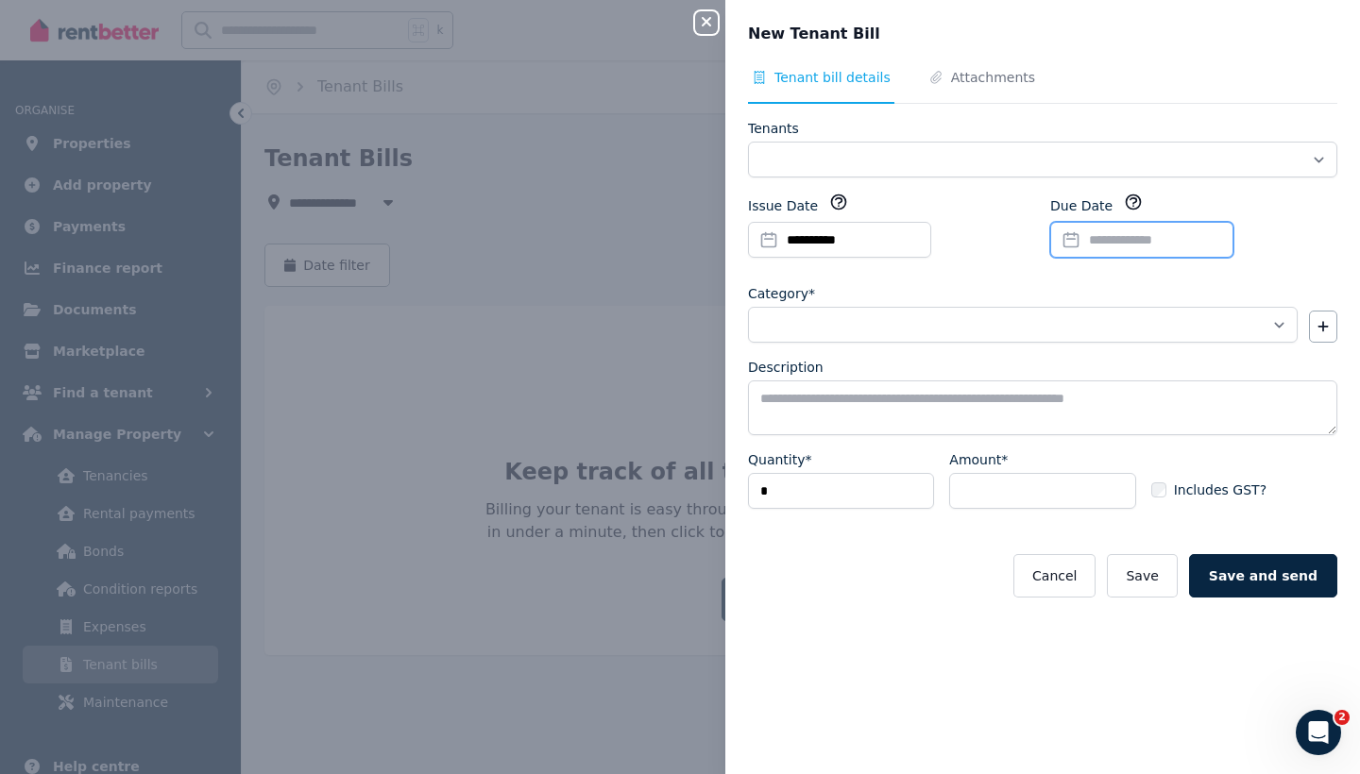
click at [1112, 243] on input "Due Date" at bounding box center [1141, 240] width 183 height 36
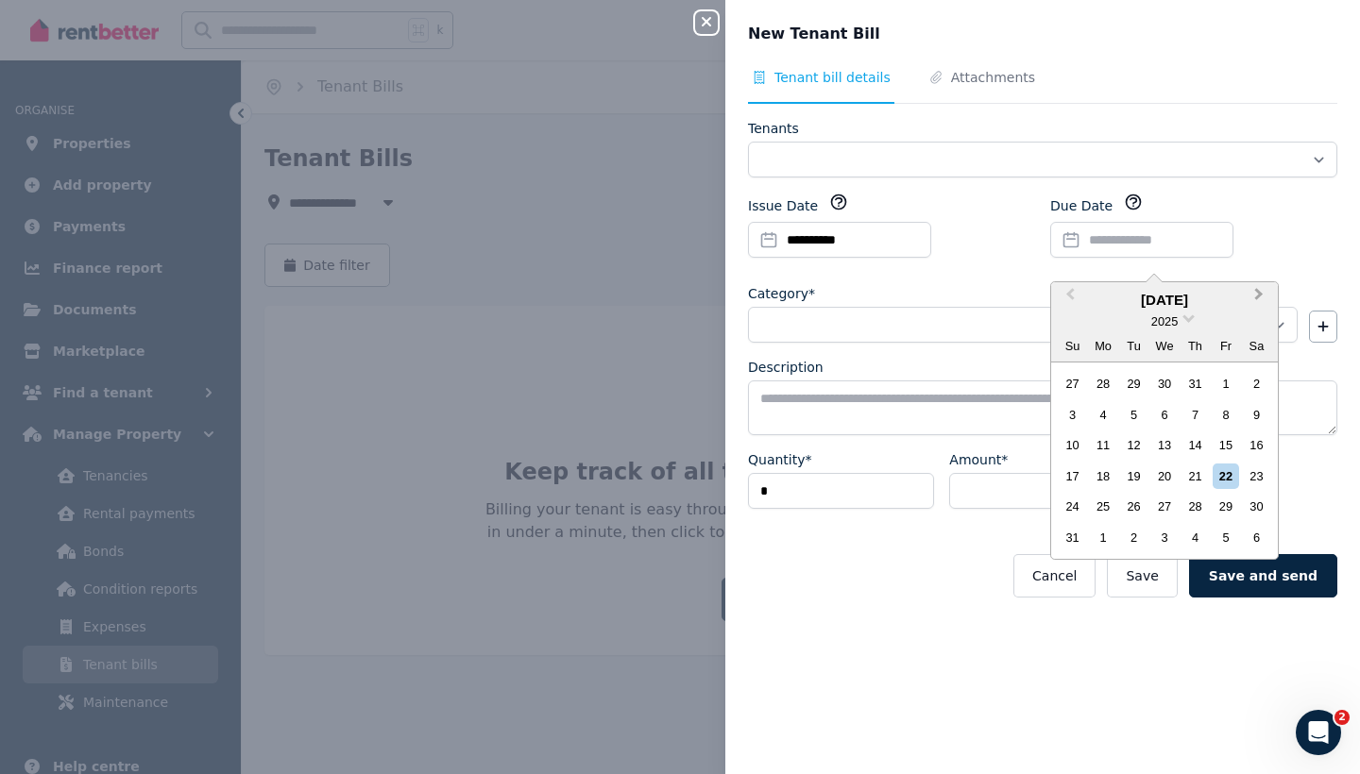
click at [1259, 292] on span "Next Month" at bounding box center [1259, 298] width 0 height 28
click at [1070, 295] on span "Previous Month" at bounding box center [1070, 298] width 0 height 28
click at [1196, 532] on div "4" at bounding box center [1194, 537] width 25 height 25
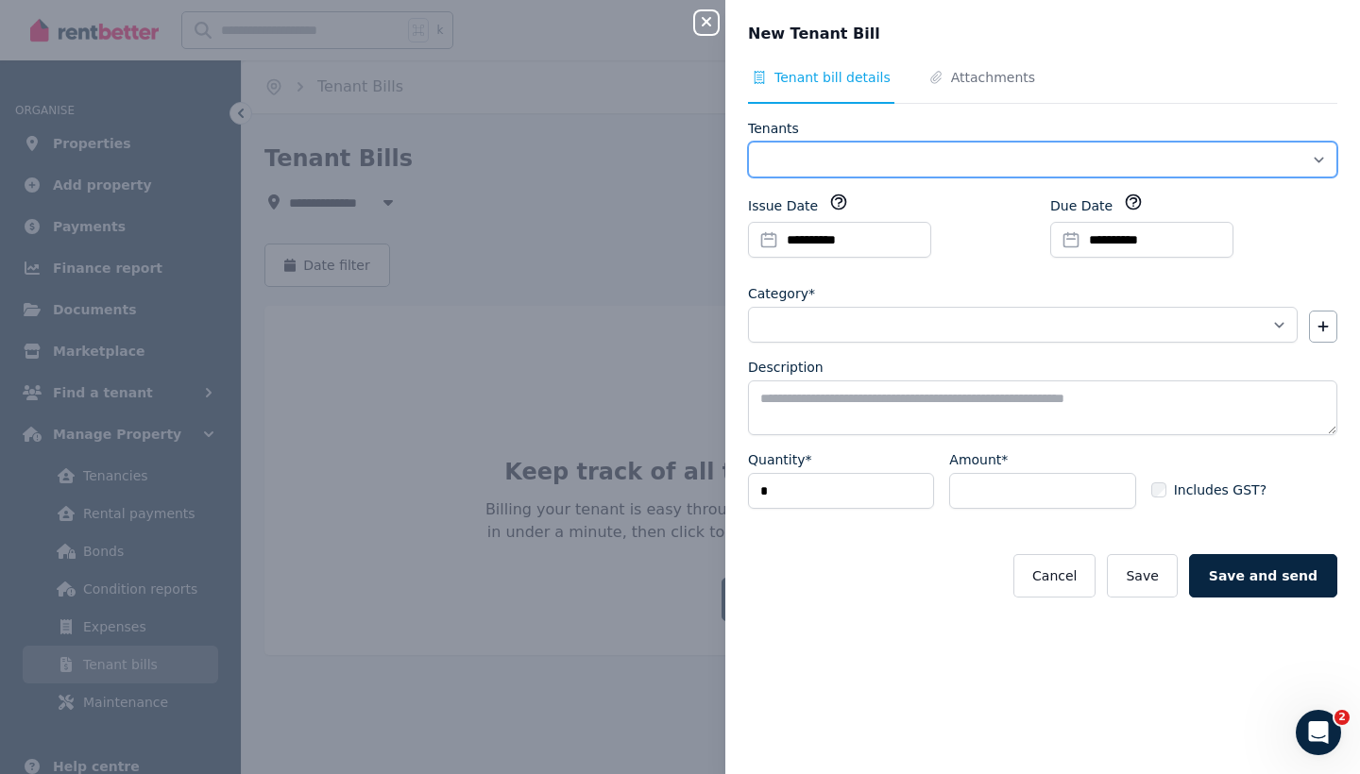
select select "**********"
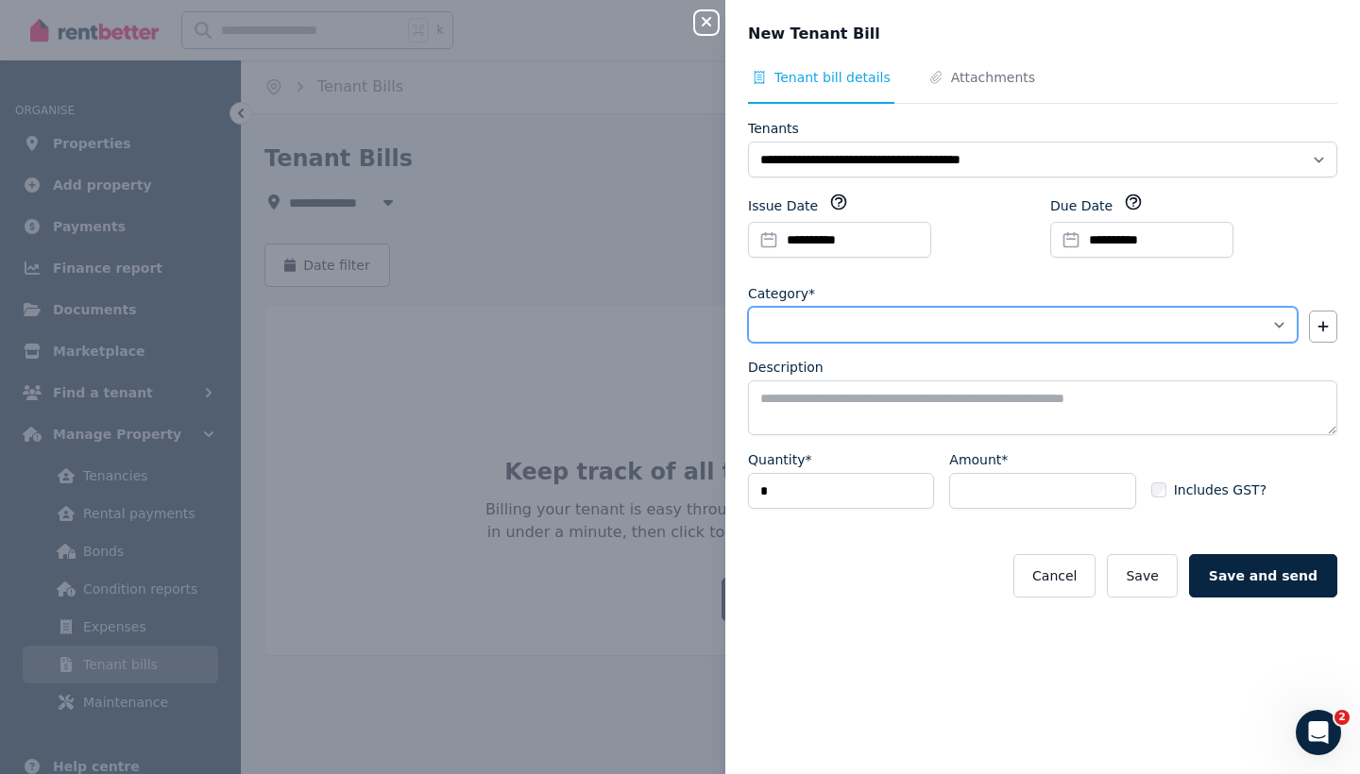
select select "**********"
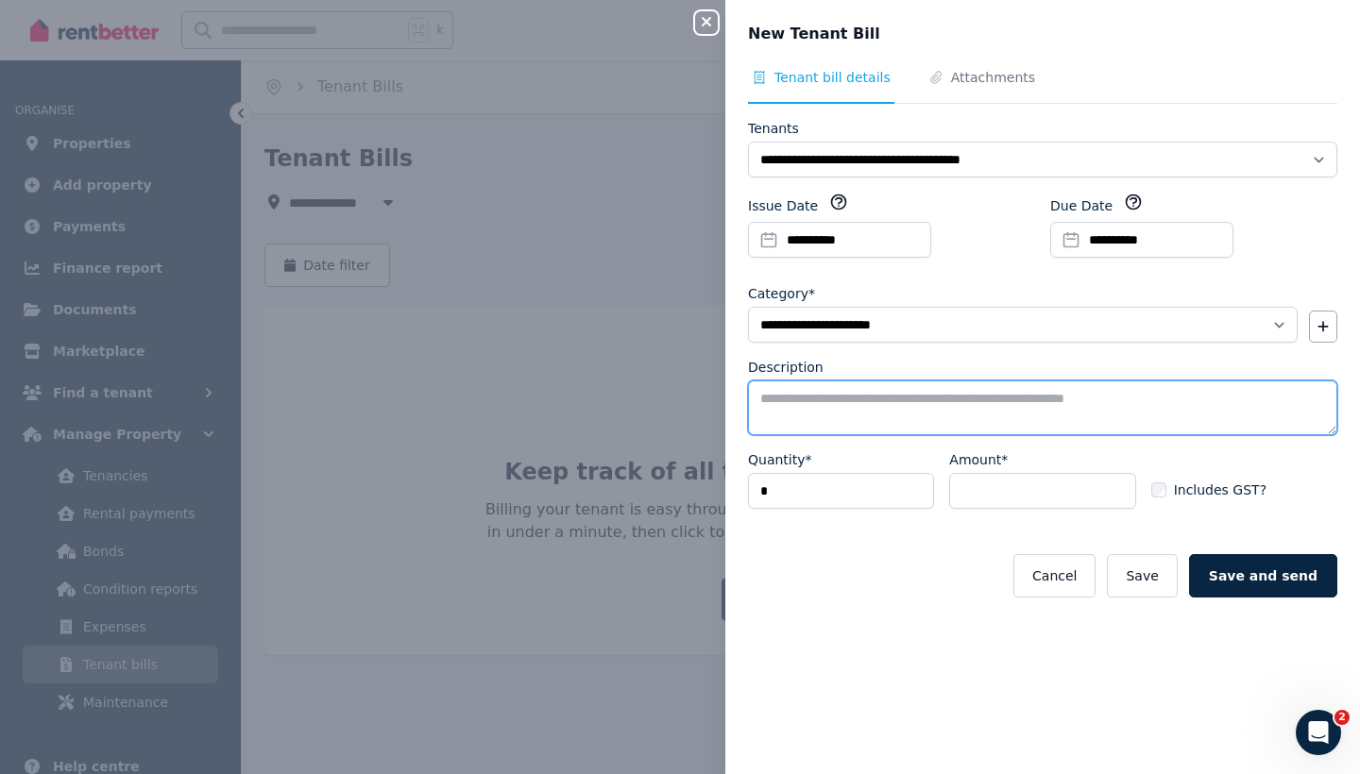
click at [942, 401] on textarea "Description" at bounding box center [1042, 408] width 589 height 55
type textarea "**********"
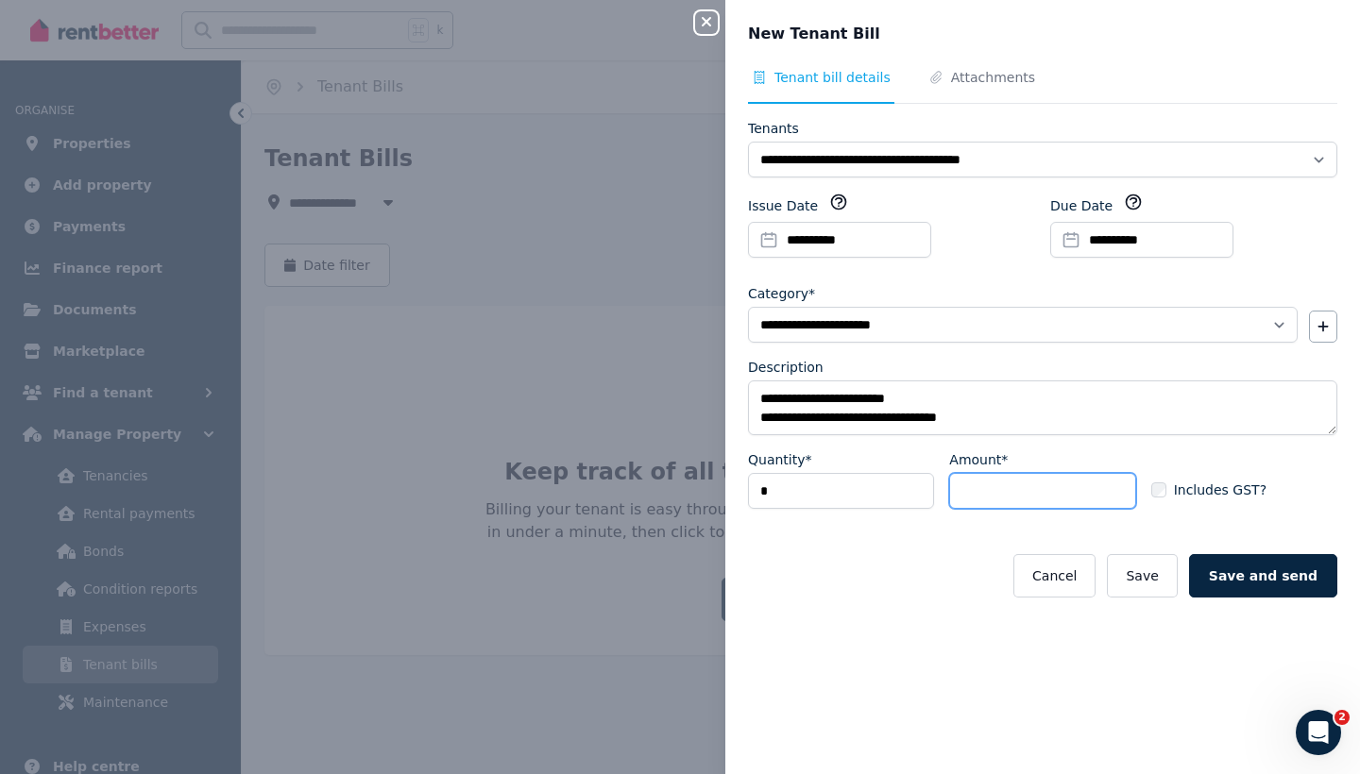
click at [1102, 479] on input "Amount*" at bounding box center [1042, 491] width 186 height 36
type input "***"
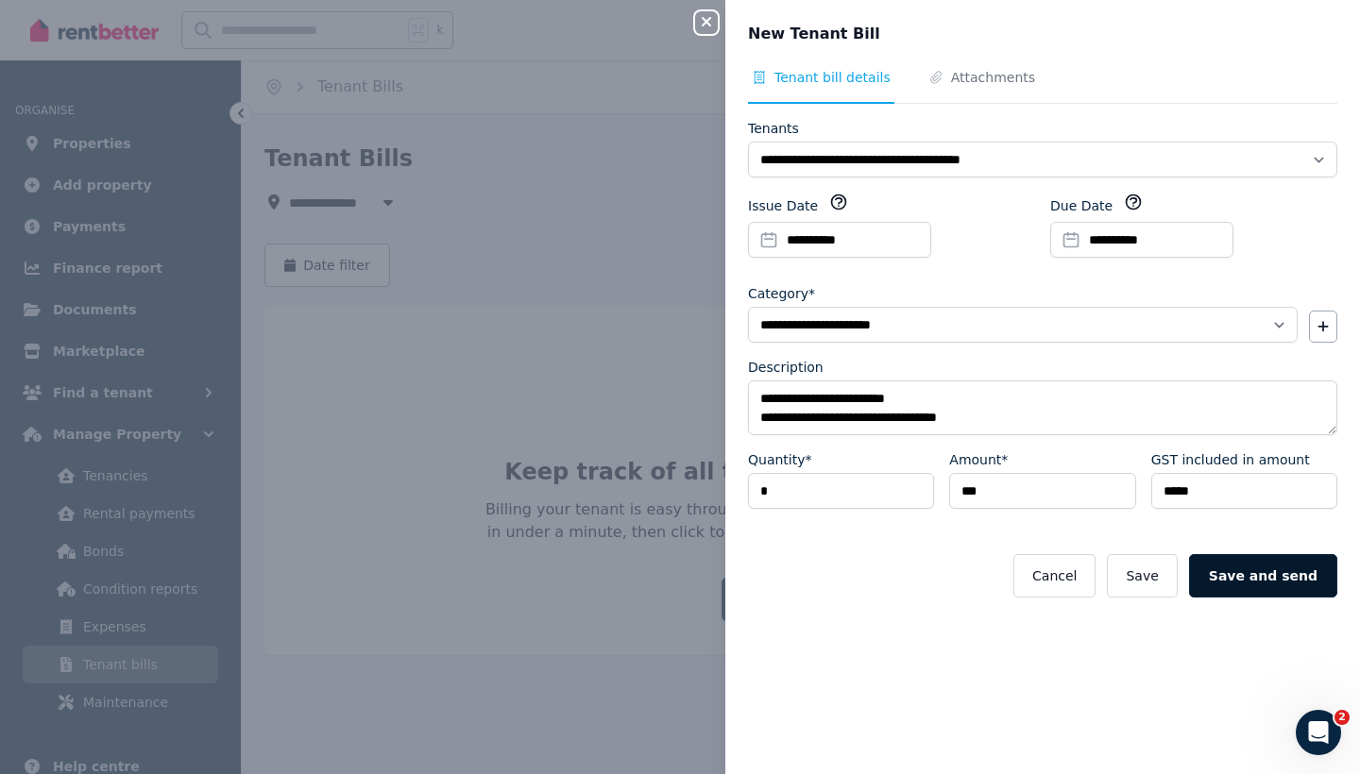
click at [1267, 567] on button "Save and send" at bounding box center [1263, 575] width 148 height 43
